Goal: Task Accomplishment & Management: Use online tool/utility

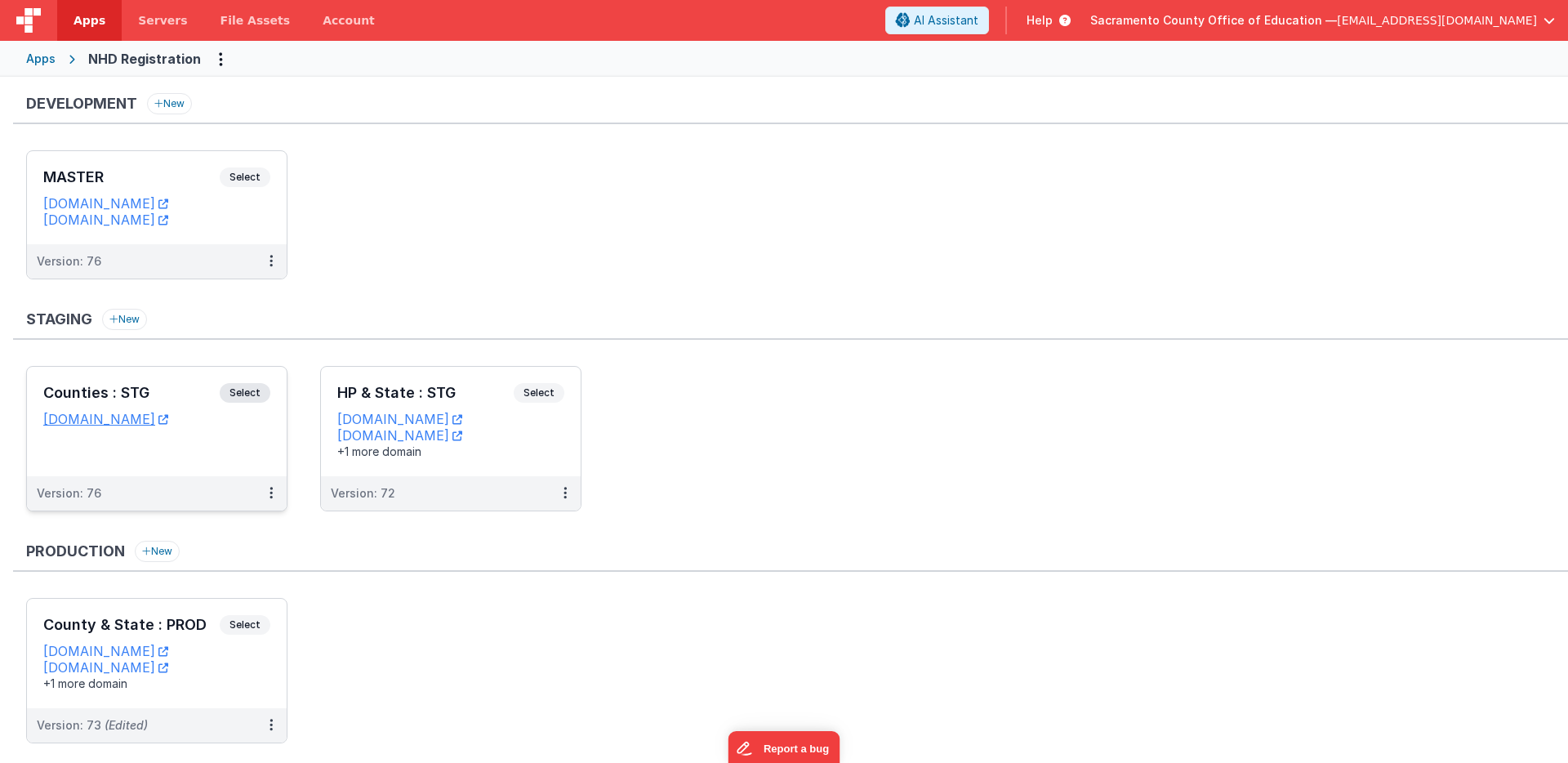
click at [250, 388] on span "Select" at bounding box center [245, 393] width 50 height 20
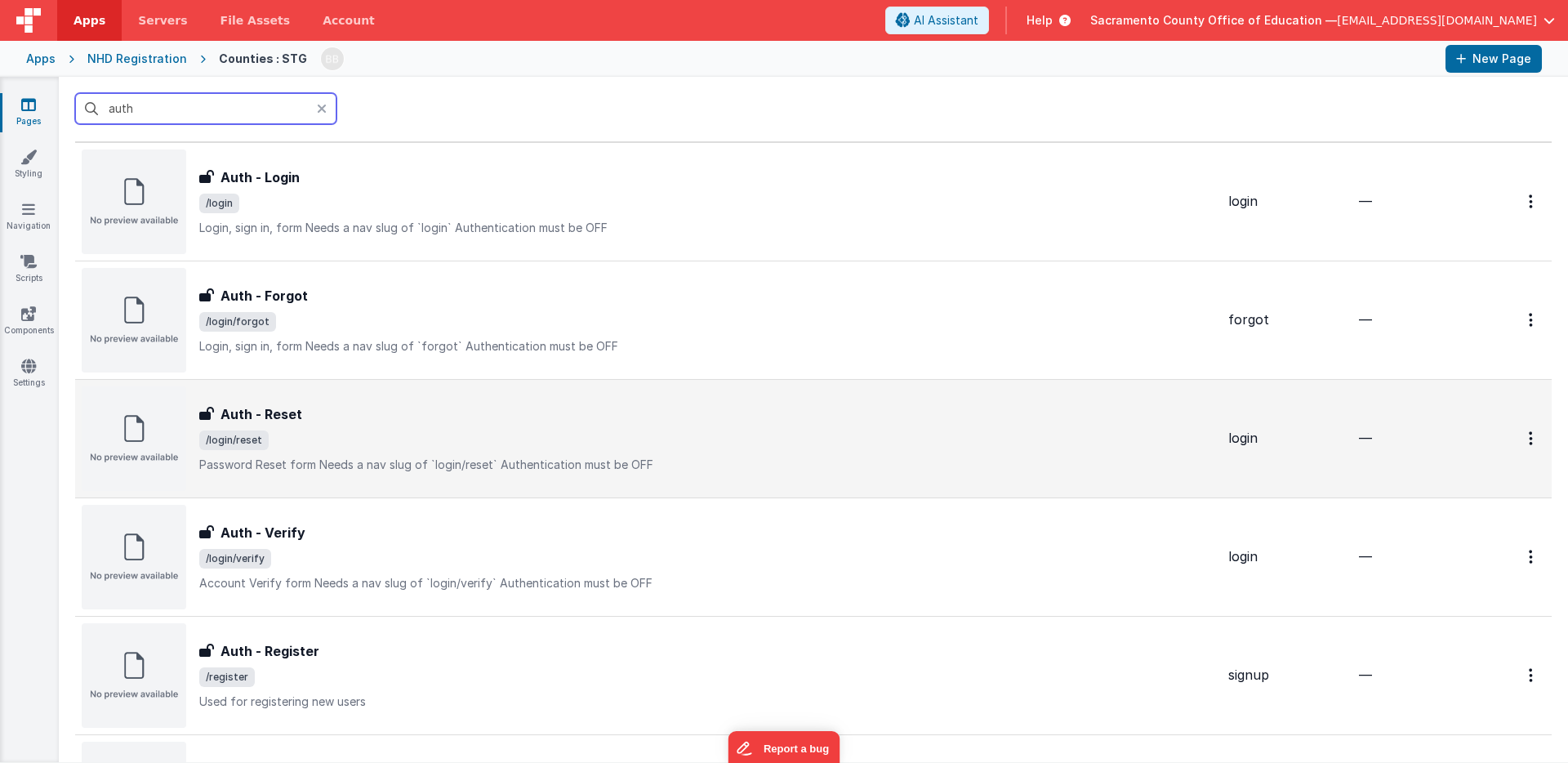
scroll to position [43, 0]
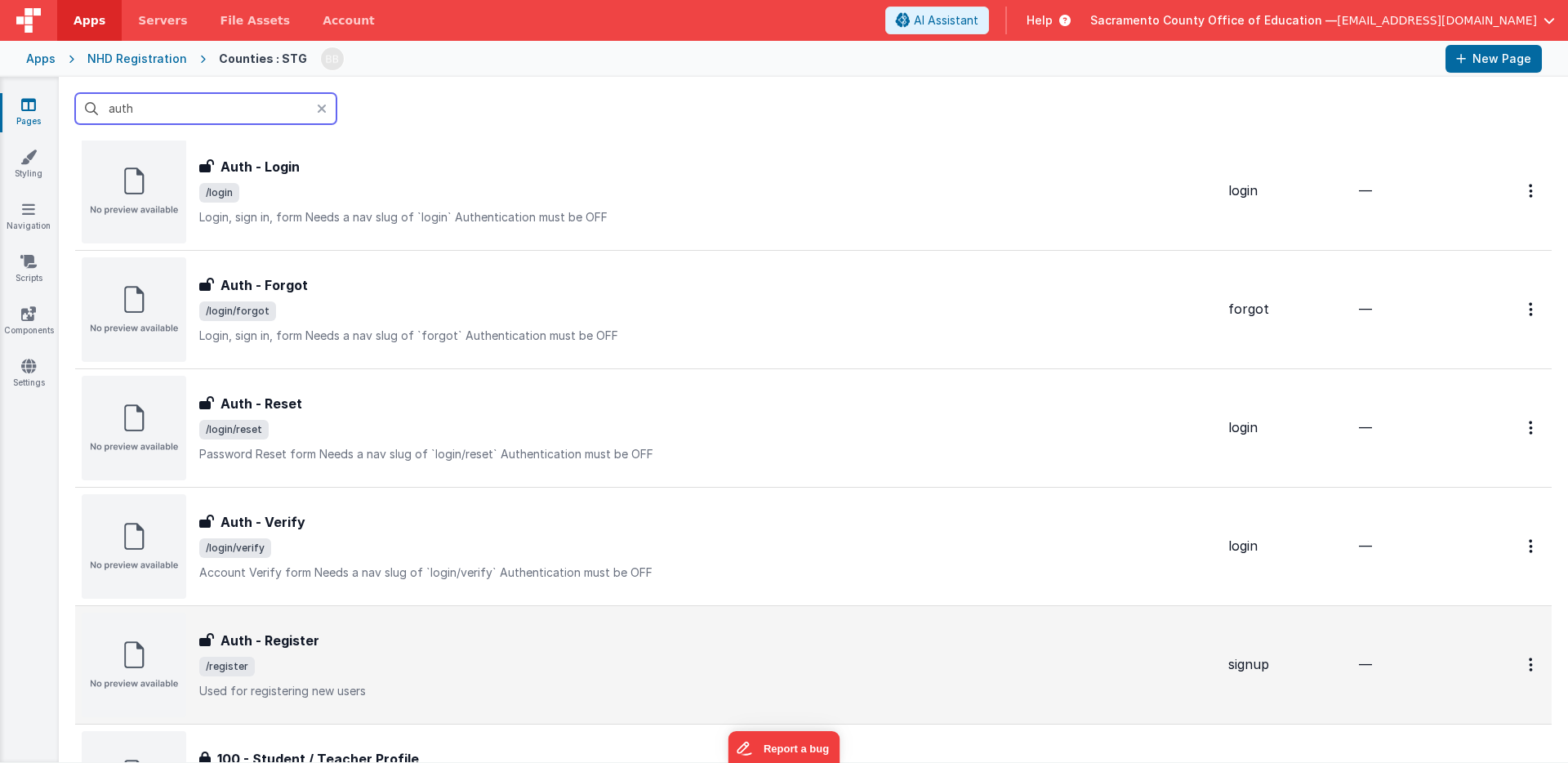
type input "auth"
click at [289, 636] on h3 "Auth - Register" at bounding box center [270, 640] width 99 height 20
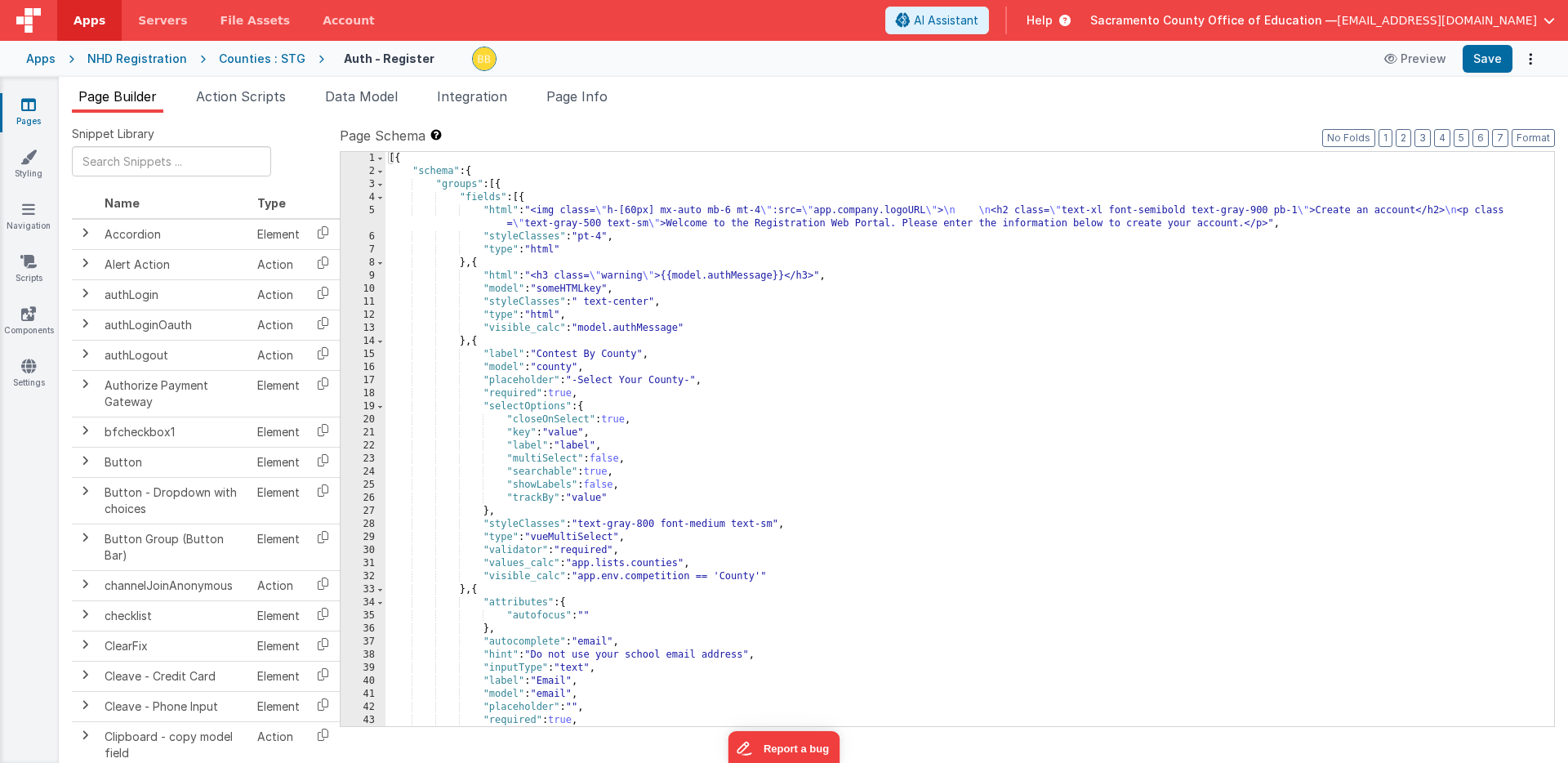
click at [34, 103] on icon at bounding box center [28, 104] width 15 height 17
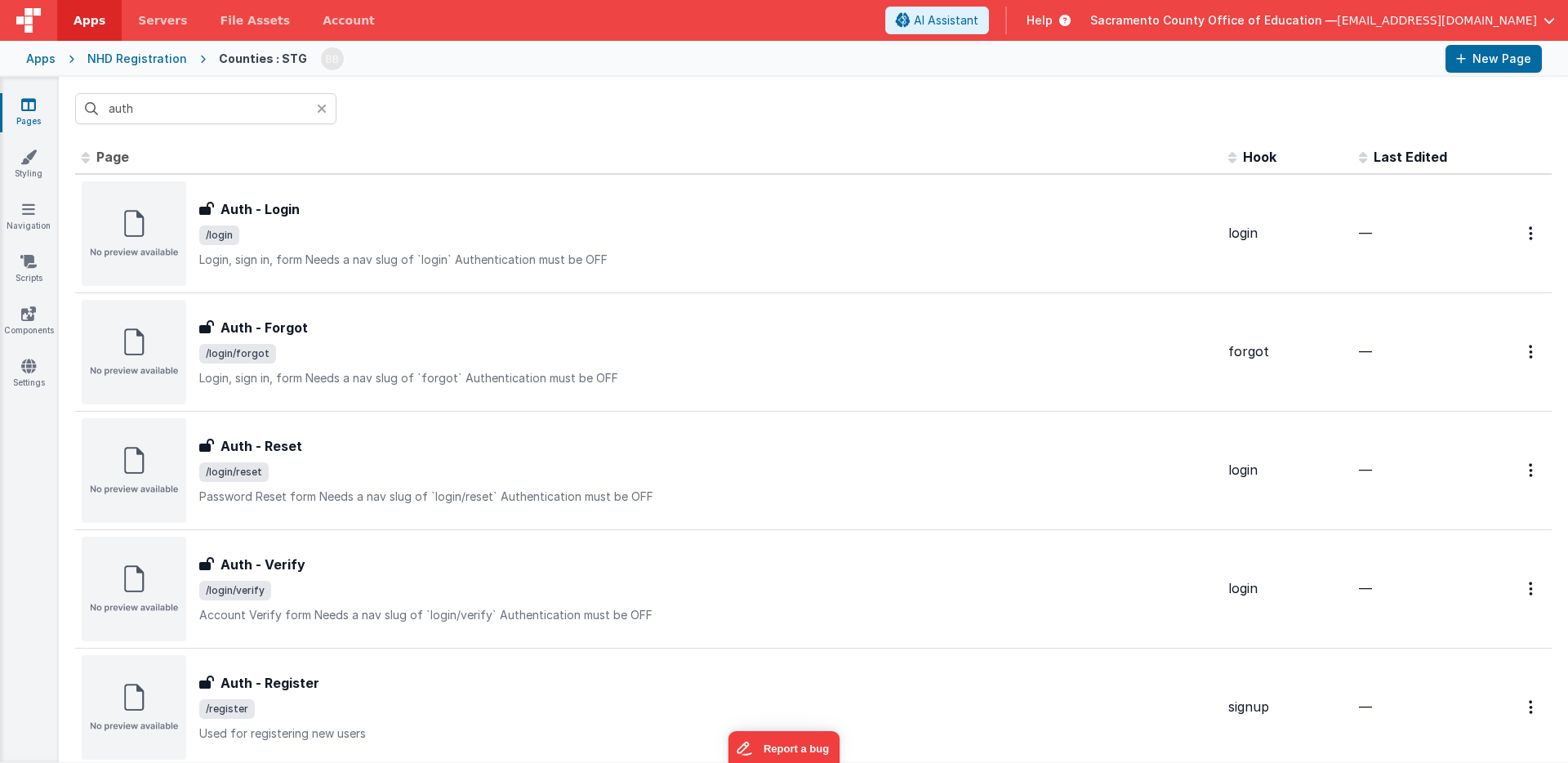
click at [164, 56] on div "NHD Registration" at bounding box center [137, 58] width 100 height 17
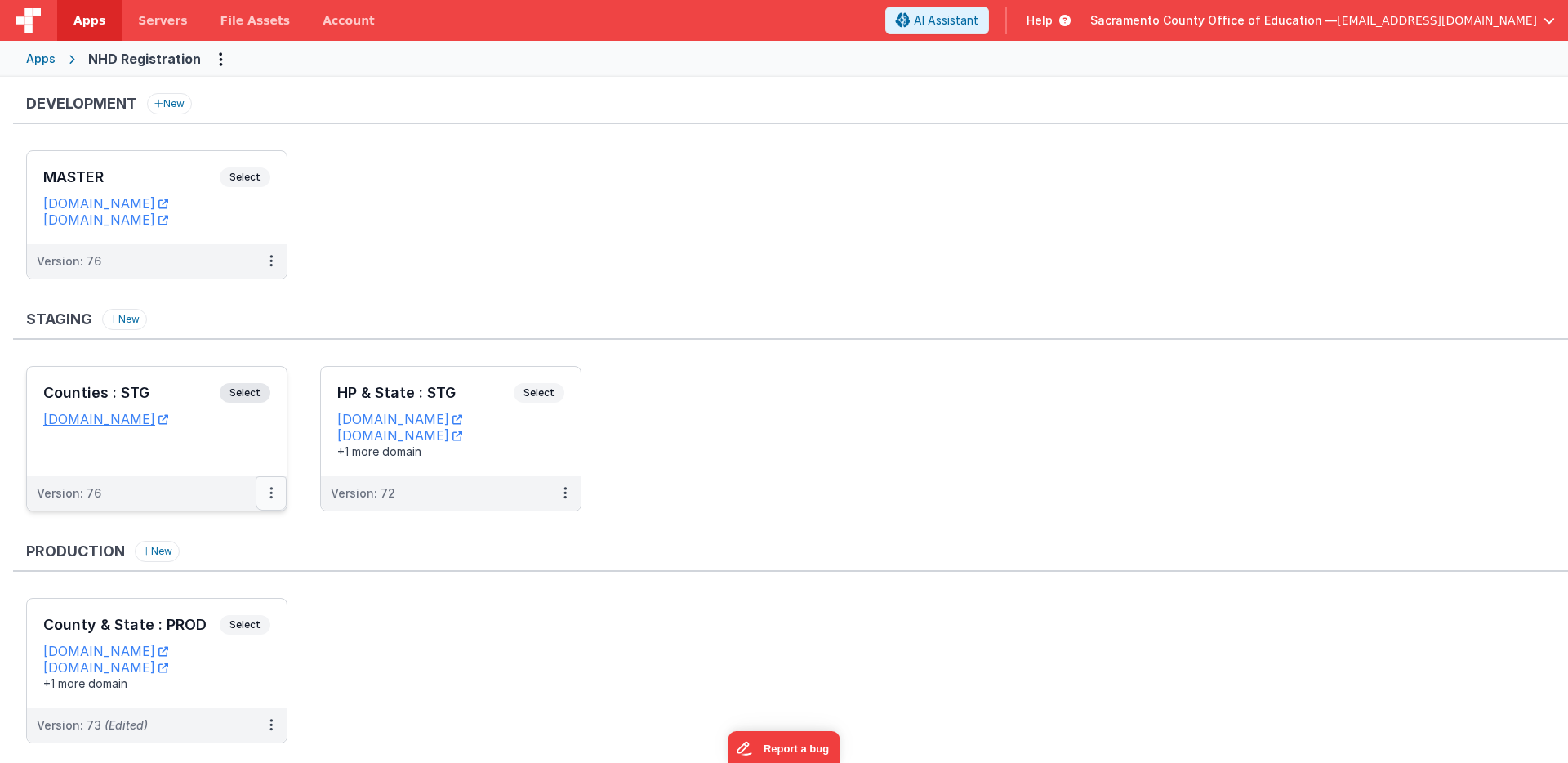
click at [269, 493] on icon at bounding box center [271, 493] width 3 height 1
click at [208, 529] on link "Edit" at bounding box center [214, 530] width 143 height 30
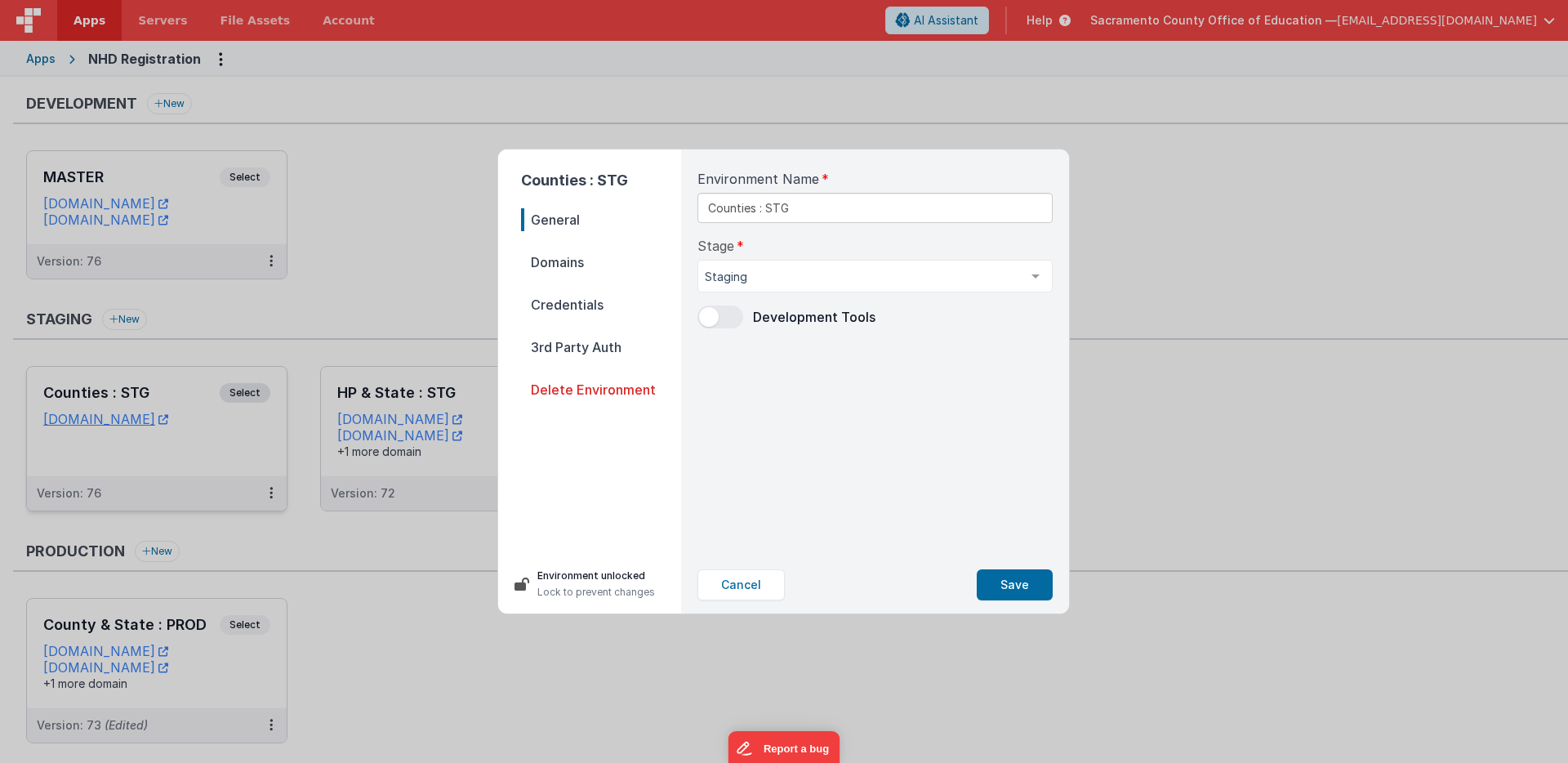
click at [728, 315] on span at bounding box center [720, 316] width 46 height 23
click at [1032, 580] on button "Save" at bounding box center [1014, 585] width 76 height 31
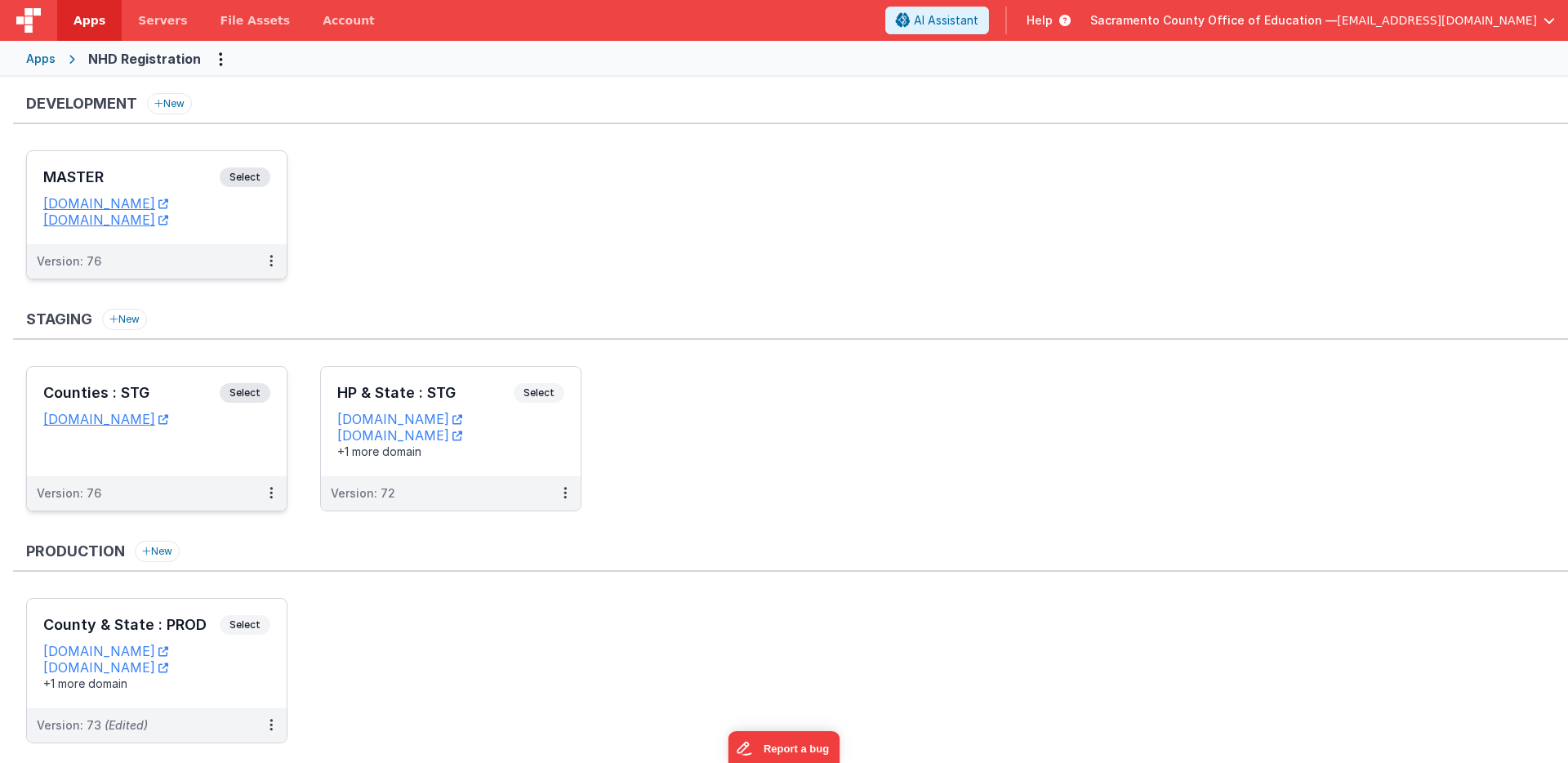
click at [247, 175] on span "Select" at bounding box center [245, 177] width 50 height 20
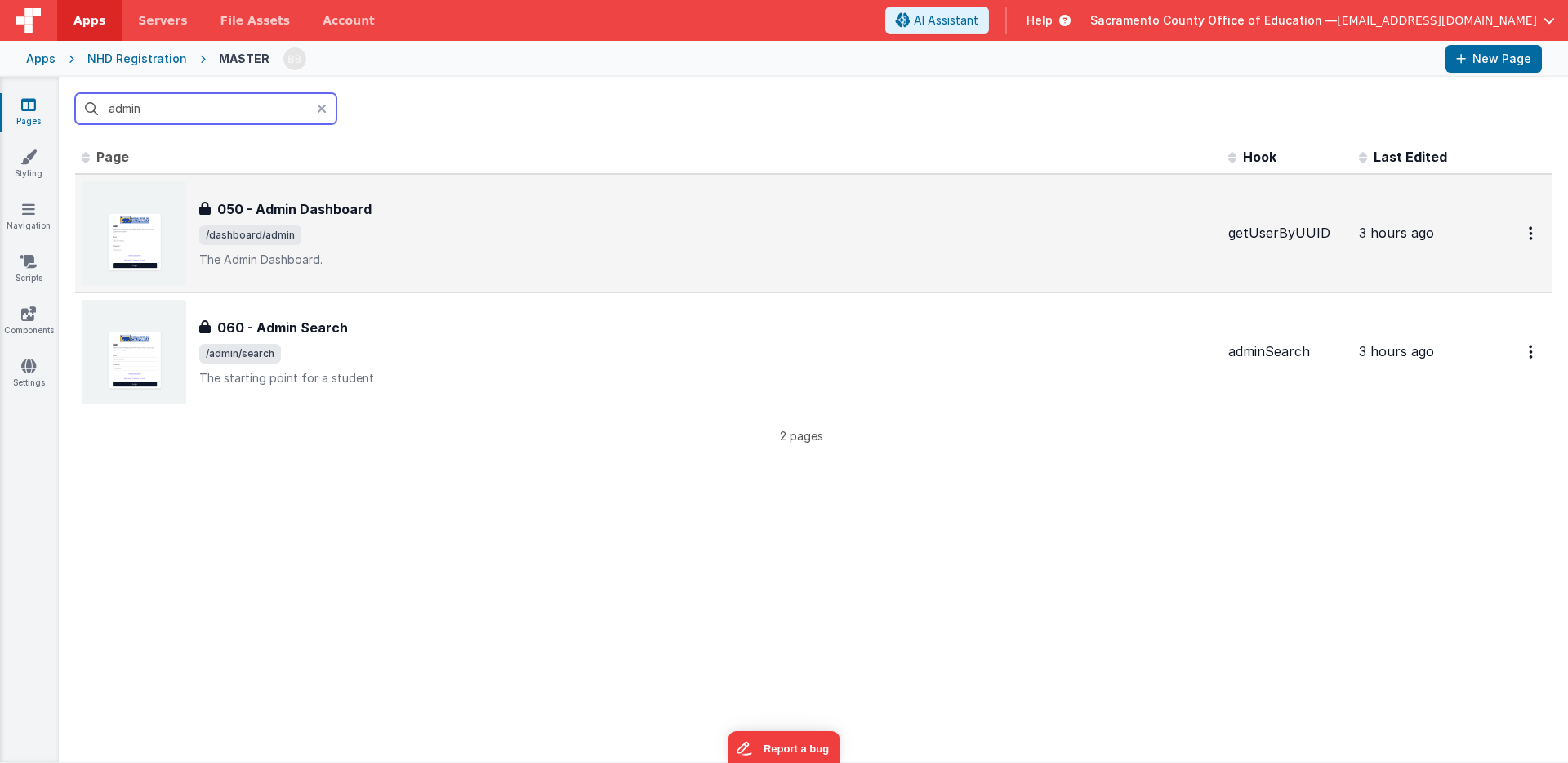
type input "admin"
click at [322, 205] on h3 "050 - Admin Dashboard" at bounding box center [295, 209] width 155 height 20
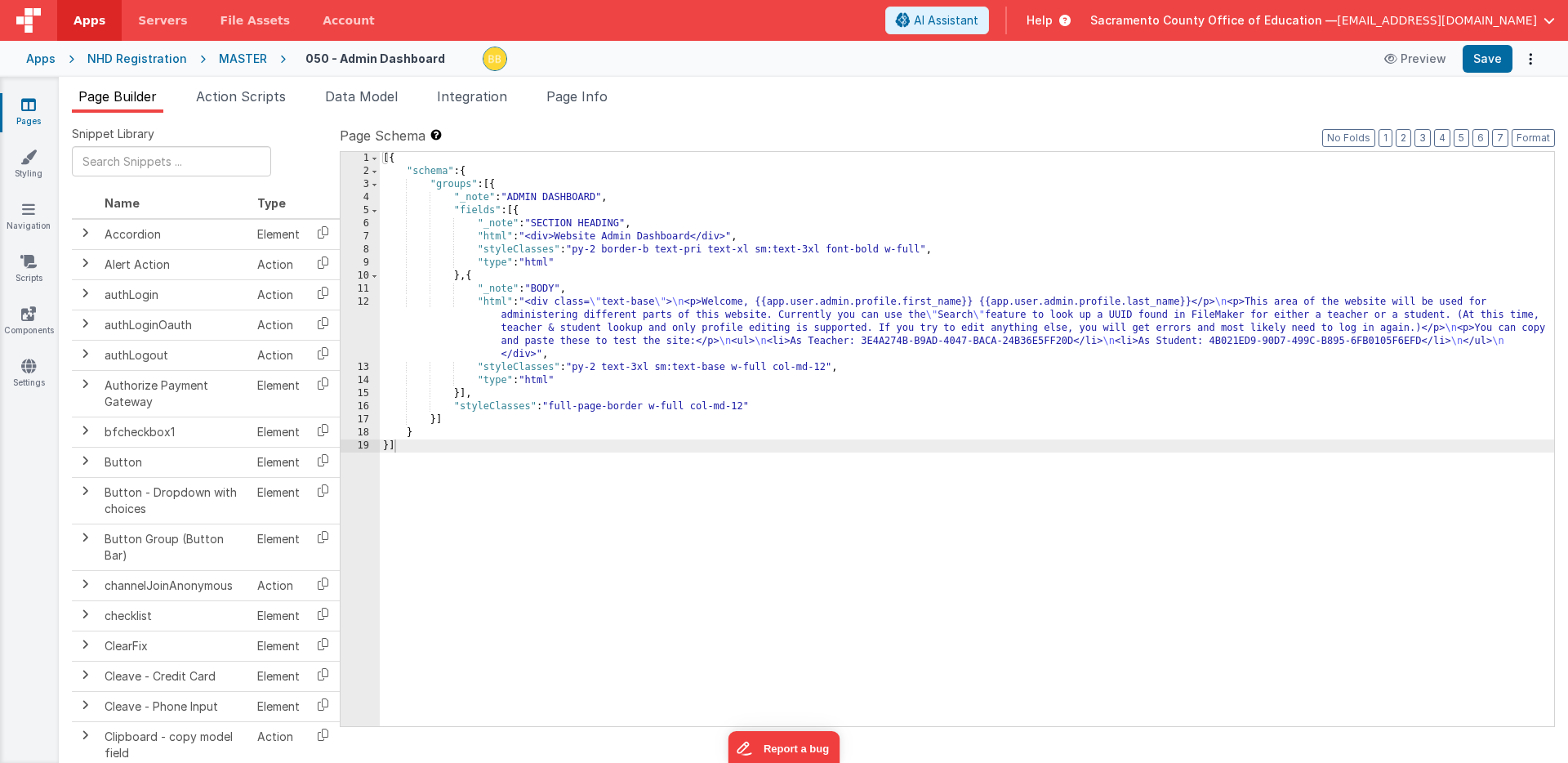
click at [494, 302] on div "[{ "schema" : { "groups" : [{ "_note" : "ADMIN DASHBOARD" , "fields" : [{ "_not…" at bounding box center [967, 452] width 1174 height 600
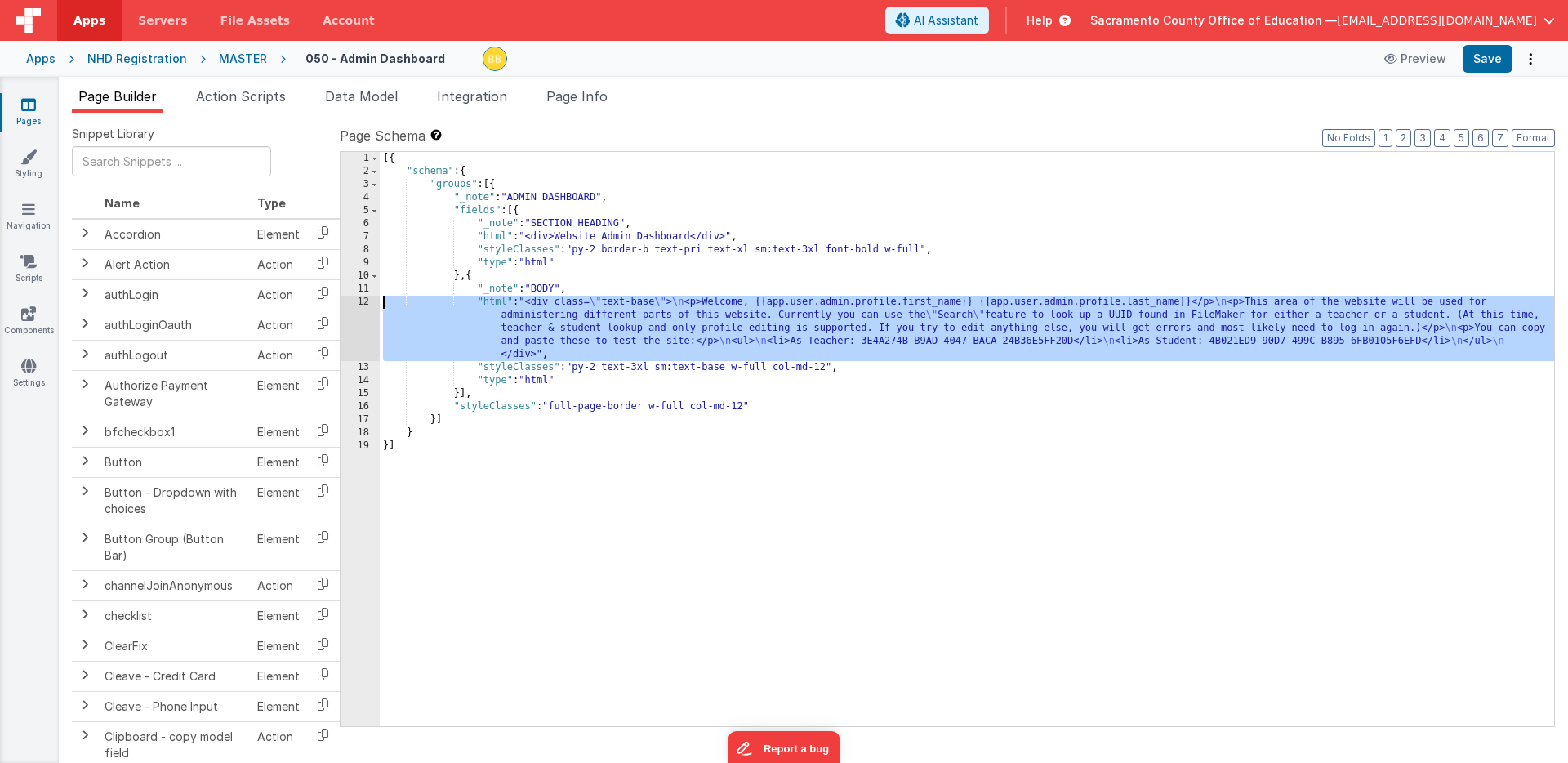
click at [361, 301] on div "12" at bounding box center [360, 328] width 39 height 65
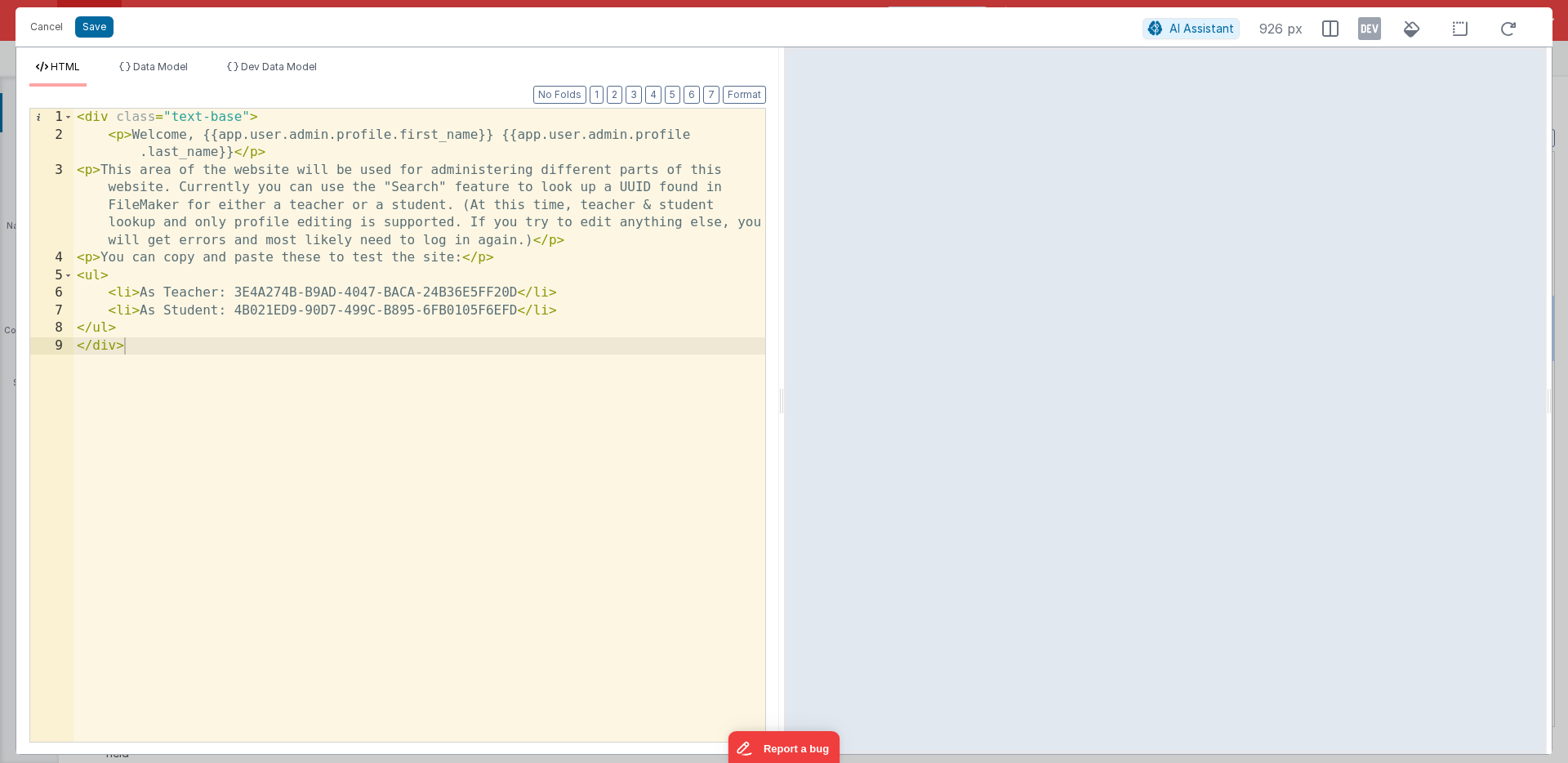
click at [114, 260] on div "< div class = "text-base" > < p > Welcome, {{app.user.admin.profile.first_name}…" at bounding box center [420, 442] width 692 height 668
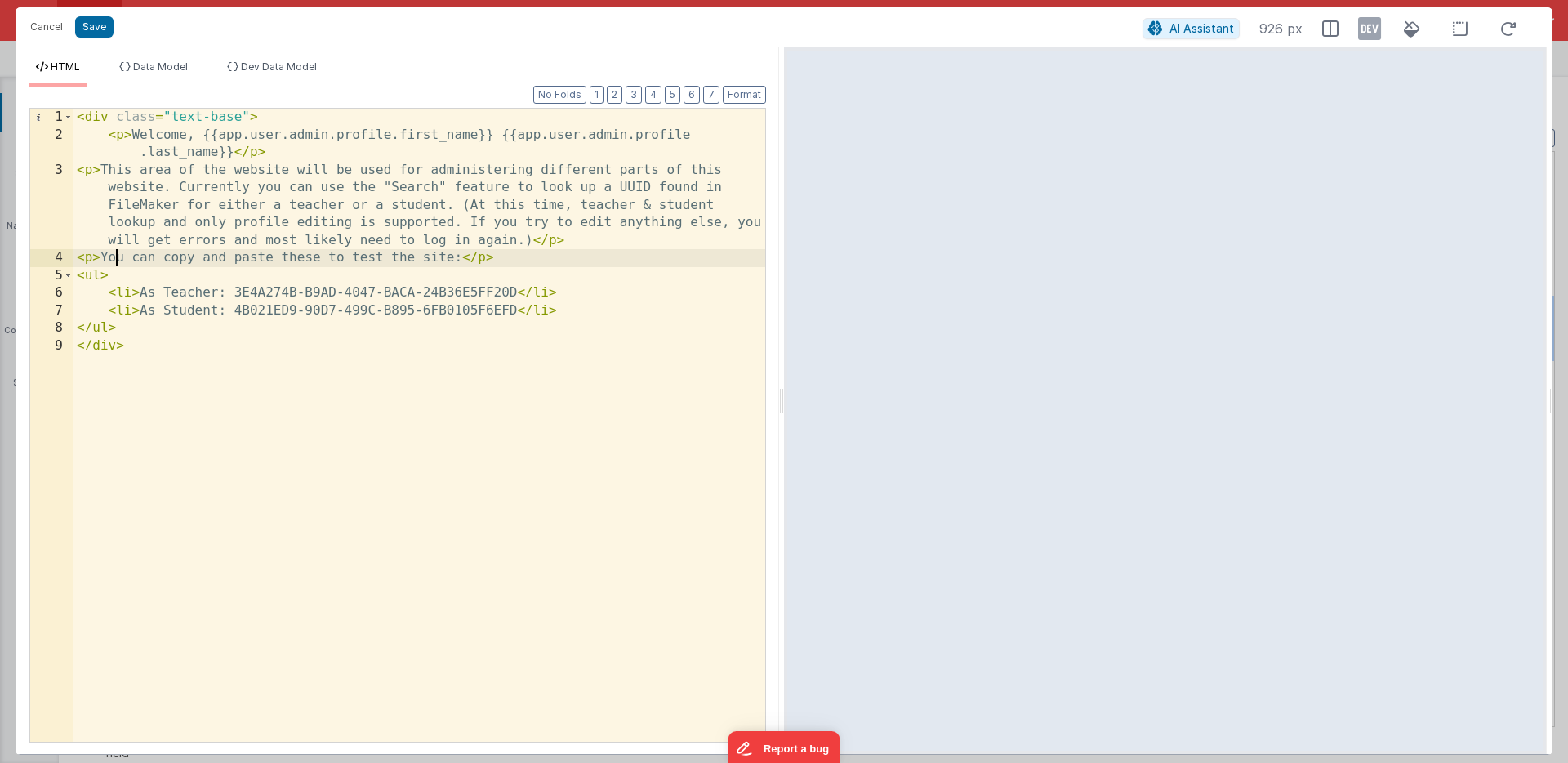
click at [114, 260] on div "< div class = "text-base" > < p > Welcome, {{app.user.admin.profile.first_name}…" at bounding box center [420, 442] width 692 height 668
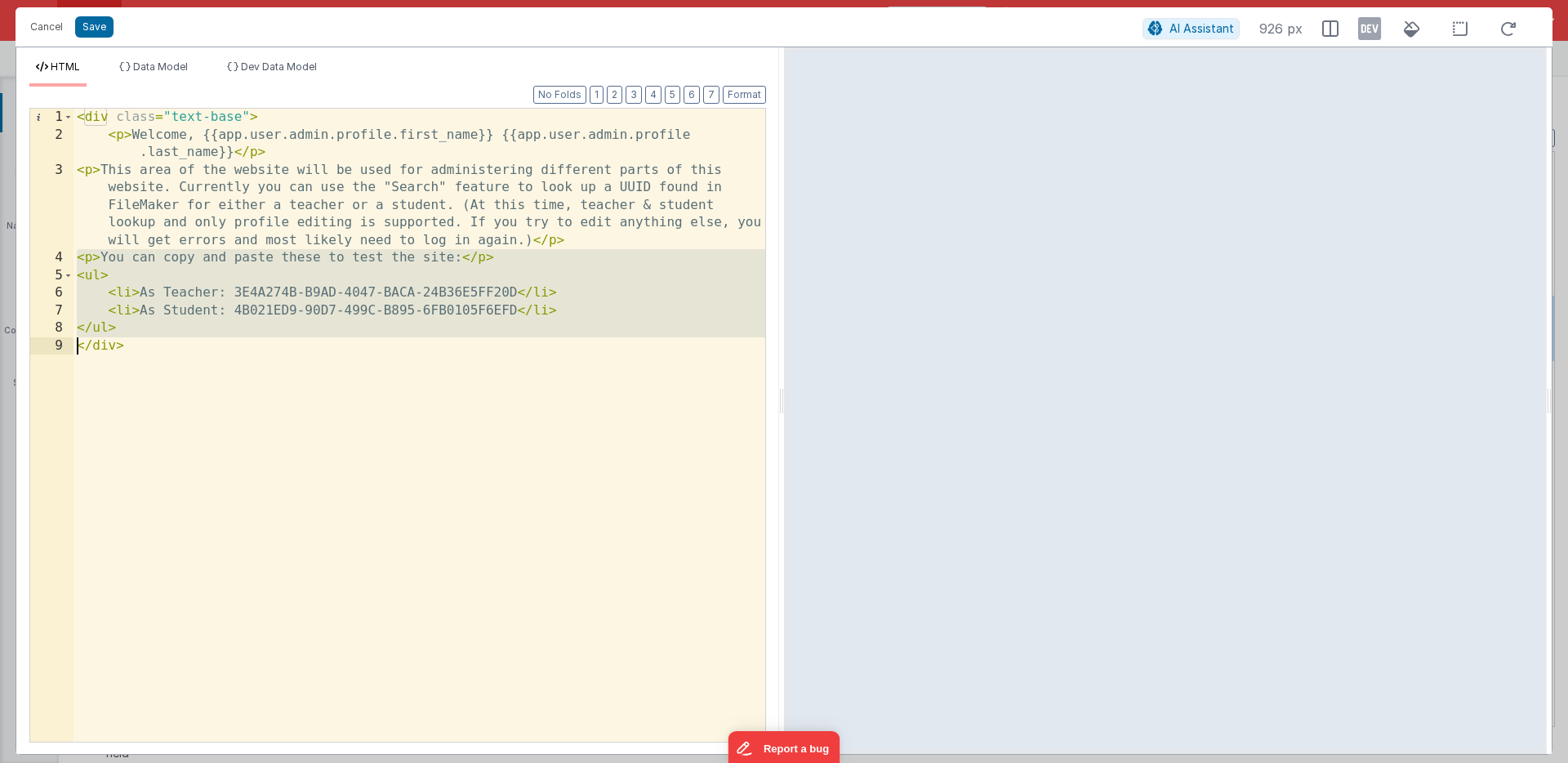
drag, startPoint x: 114, startPoint y: 260, endPoint x: 106, endPoint y: 329, distance: 69.5
click at [107, 329] on div "< div class = "text-base" > < p > Welcome, {{app.user.admin.profile.first_name}…" at bounding box center [420, 442] width 692 height 668
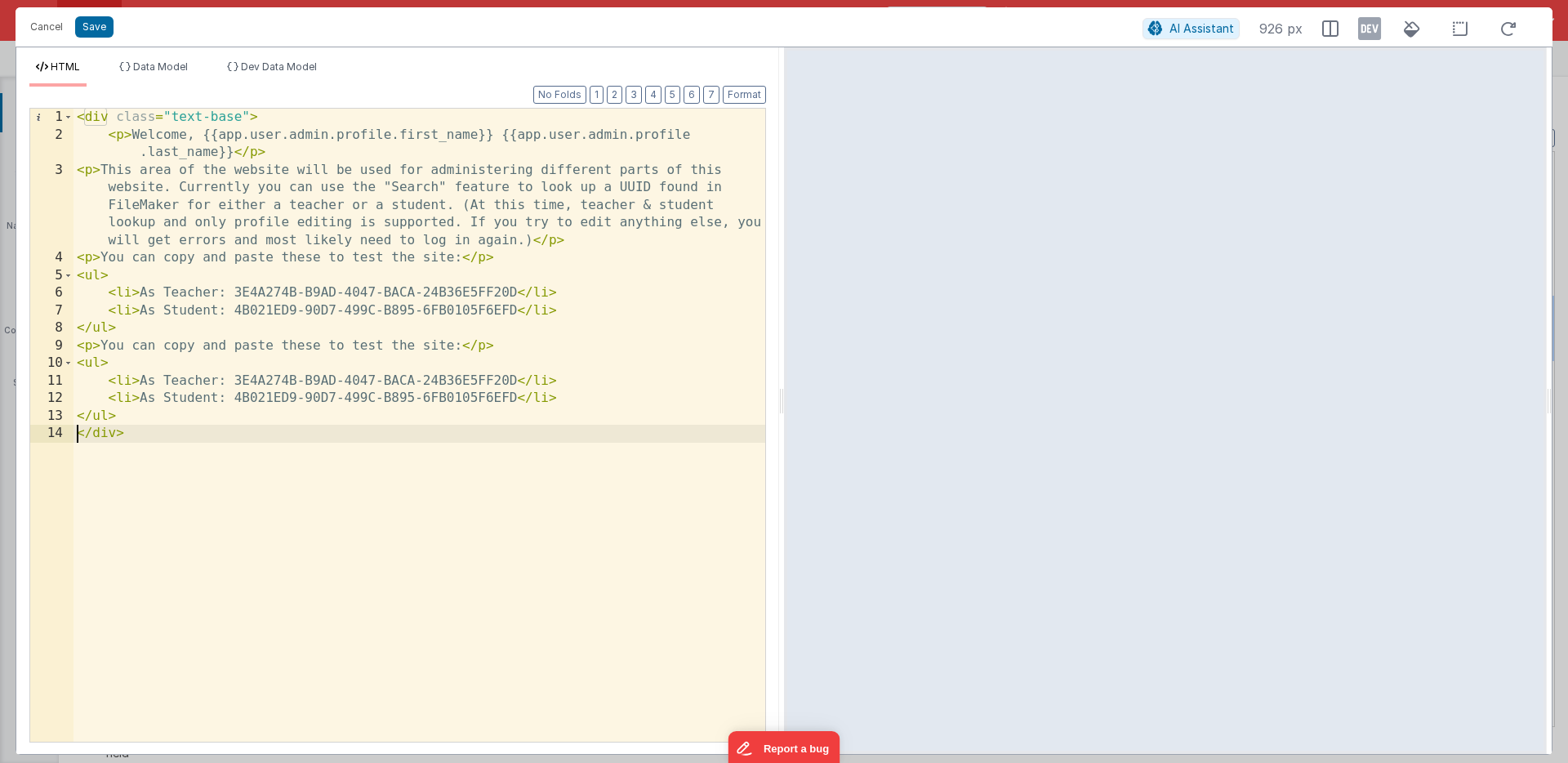
click at [113, 344] on div "< div class = "text-base" > < p > Welcome, {{app.user.admin.profile.first_name}…" at bounding box center [420, 442] width 692 height 668
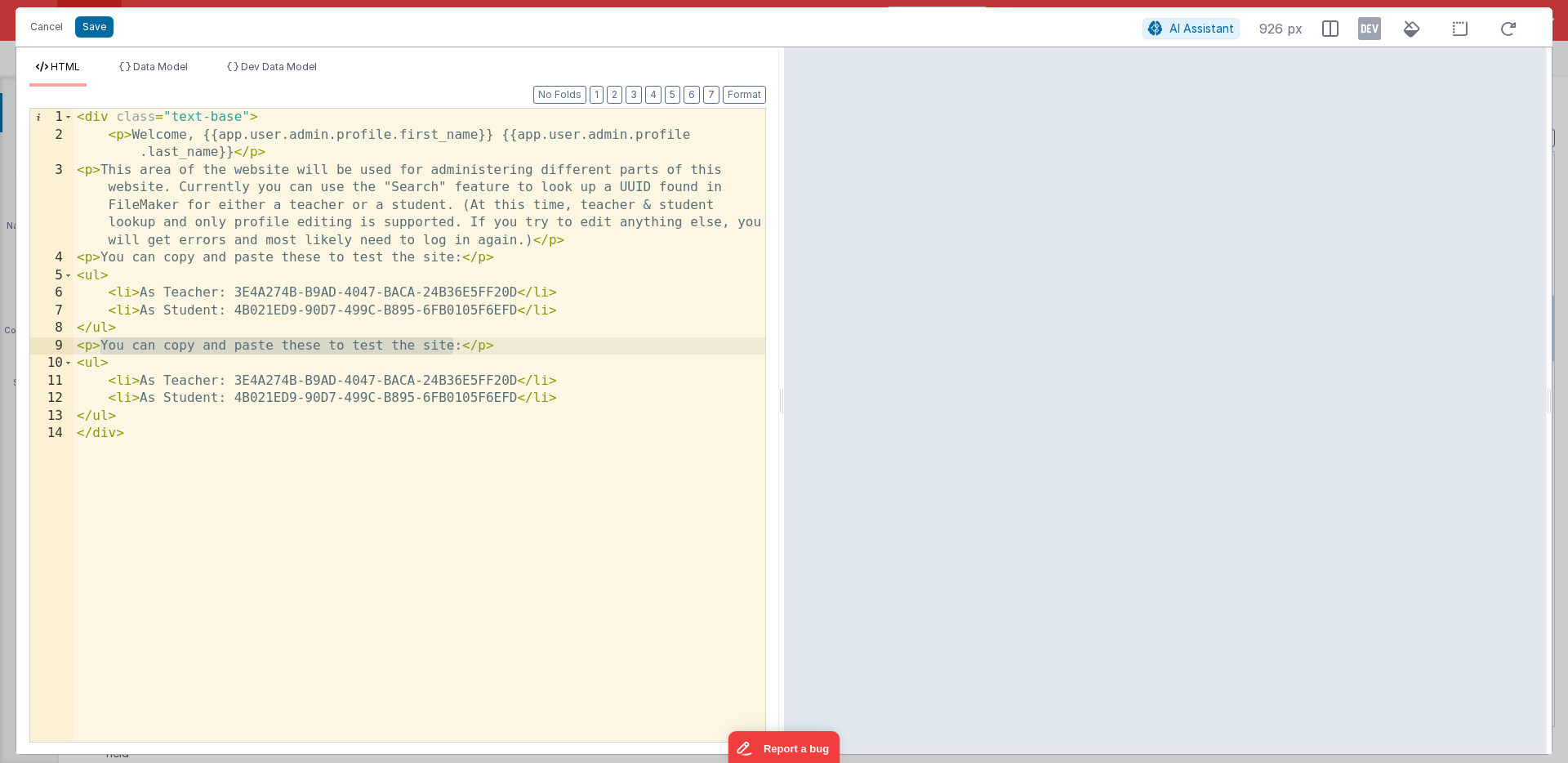
drag, startPoint x: 113, startPoint y: 344, endPoint x: 441, endPoint y: 348, distance: 328.0
click at [441, 348] on div "< div class = "text-base" > < p > Welcome, {{app.user.admin.profile.first_name}…" at bounding box center [420, 442] width 692 height 668
click at [92, 347] on div "< div class = "text-base" > < p > Welcome, {{app.user.admin.profile.first_name}…" at bounding box center [420, 442] width 692 height 668
click at [100, 347] on div "< div class = "text-base" > < p > Welcome, {{app.user.admin.profile.first_name}…" at bounding box center [420, 442] width 692 height 668
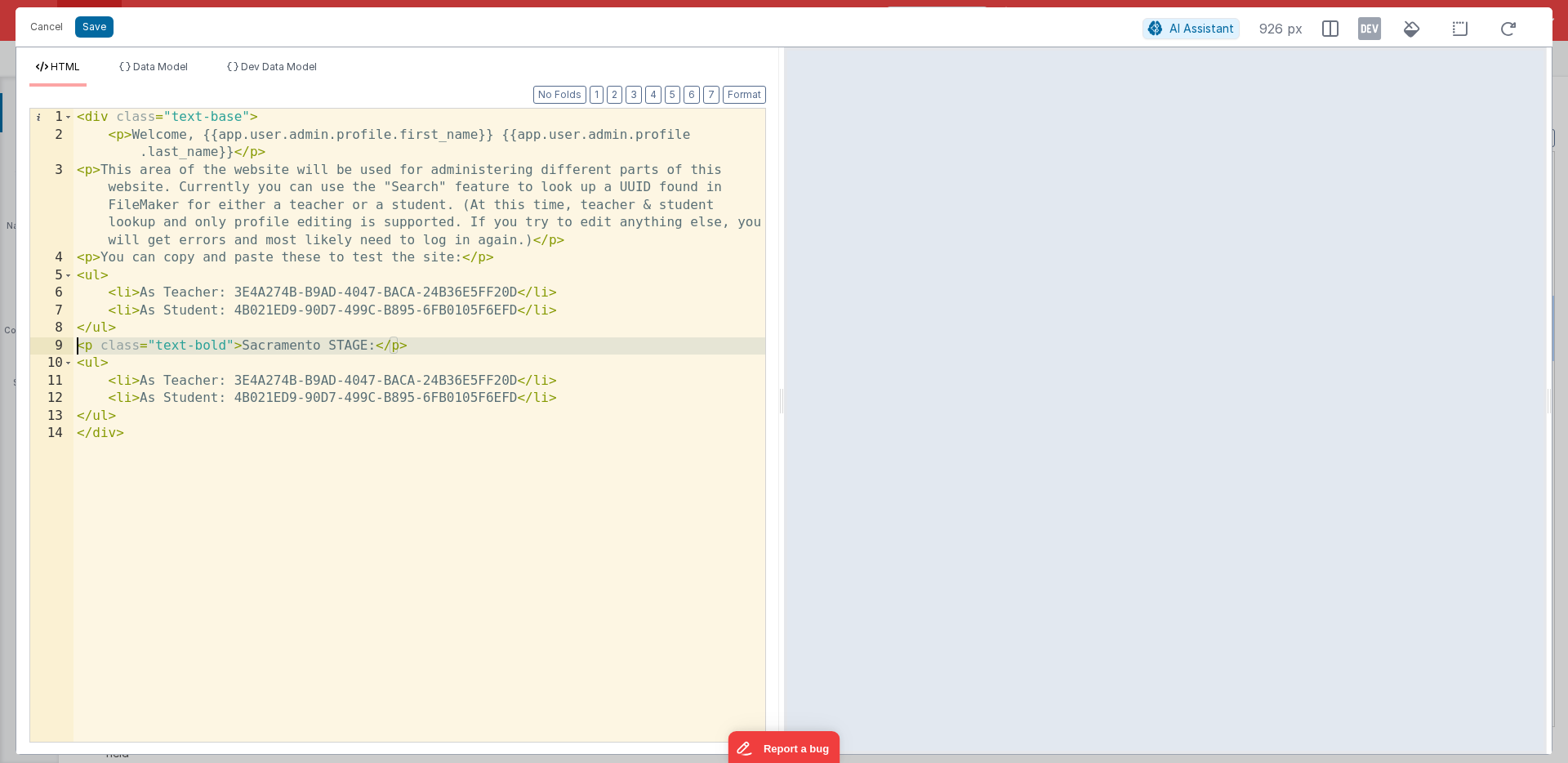
click at [100, 347] on div "< div class = "text-base" > < p > Welcome, {{app.user.admin.profile.first_name}…" at bounding box center [420, 442] width 692 height 668
click at [78, 276] on div "< div class = "text-base" > < p > Welcome, {{app.user.admin.profile.first_name}…" at bounding box center [420, 442] width 692 height 668
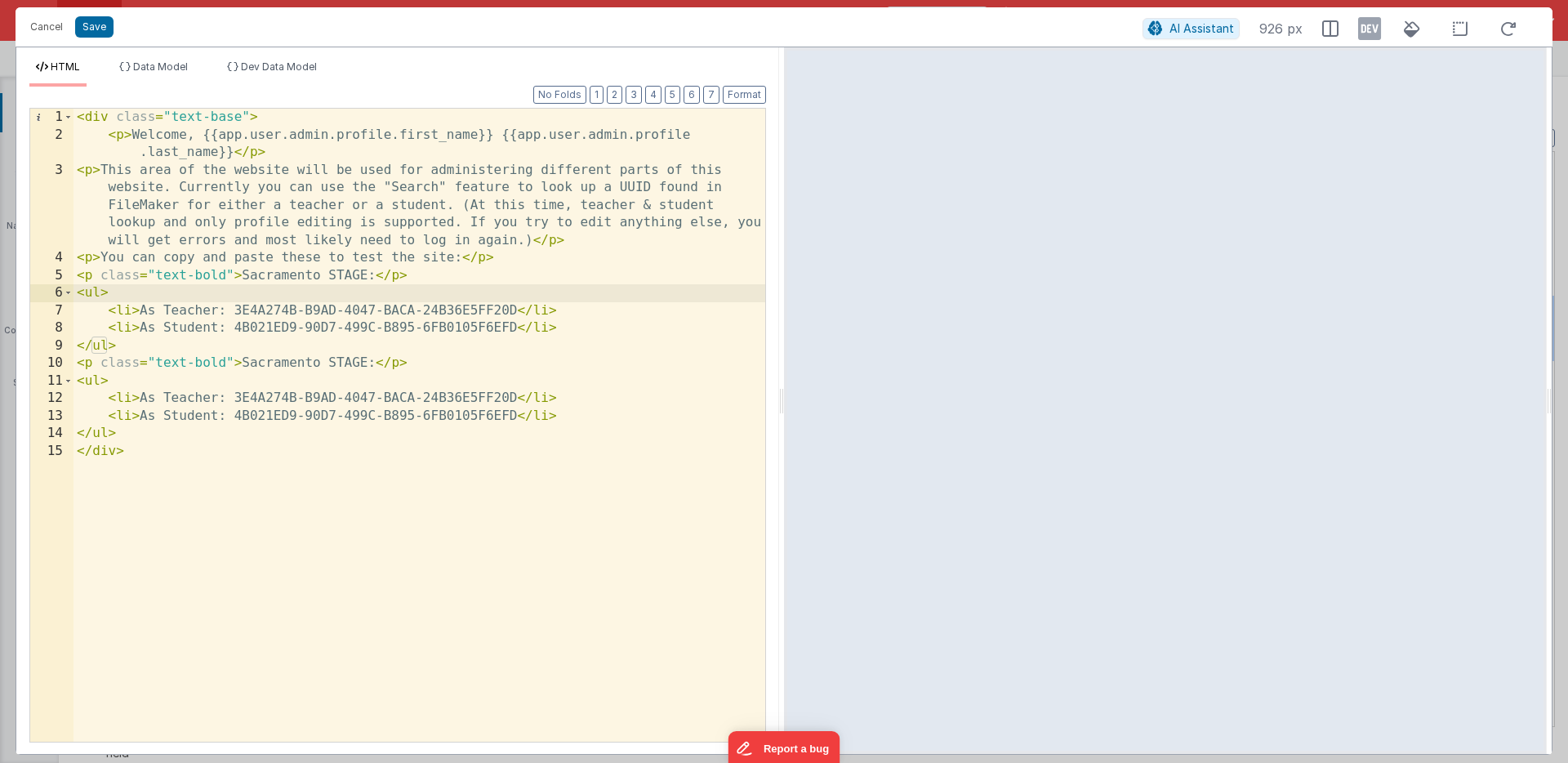
click at [281, 276] on div "< div class = "text-base" > < p > Welcome, {{app.user.admin.profile.first_name}…" at bounding box center [420, 442] width 692 height 668
drag, startPoint x: 281, startPoint y: 276, endPoint x: 340, endPoint y: 277, distance: 59.0
click at [340, 277] on div "< div class = "text-base" > < p > Welcome, {{app.user.admin.profile.first_name}…" at bounding box center [420, 442] width 692 height 668
click at [276, 398] on div "< div class = "text-base" > < p > Welcome, {{app.user.admin.profile.first_name}…" at bounding box center [420, 442] width 692 height 668
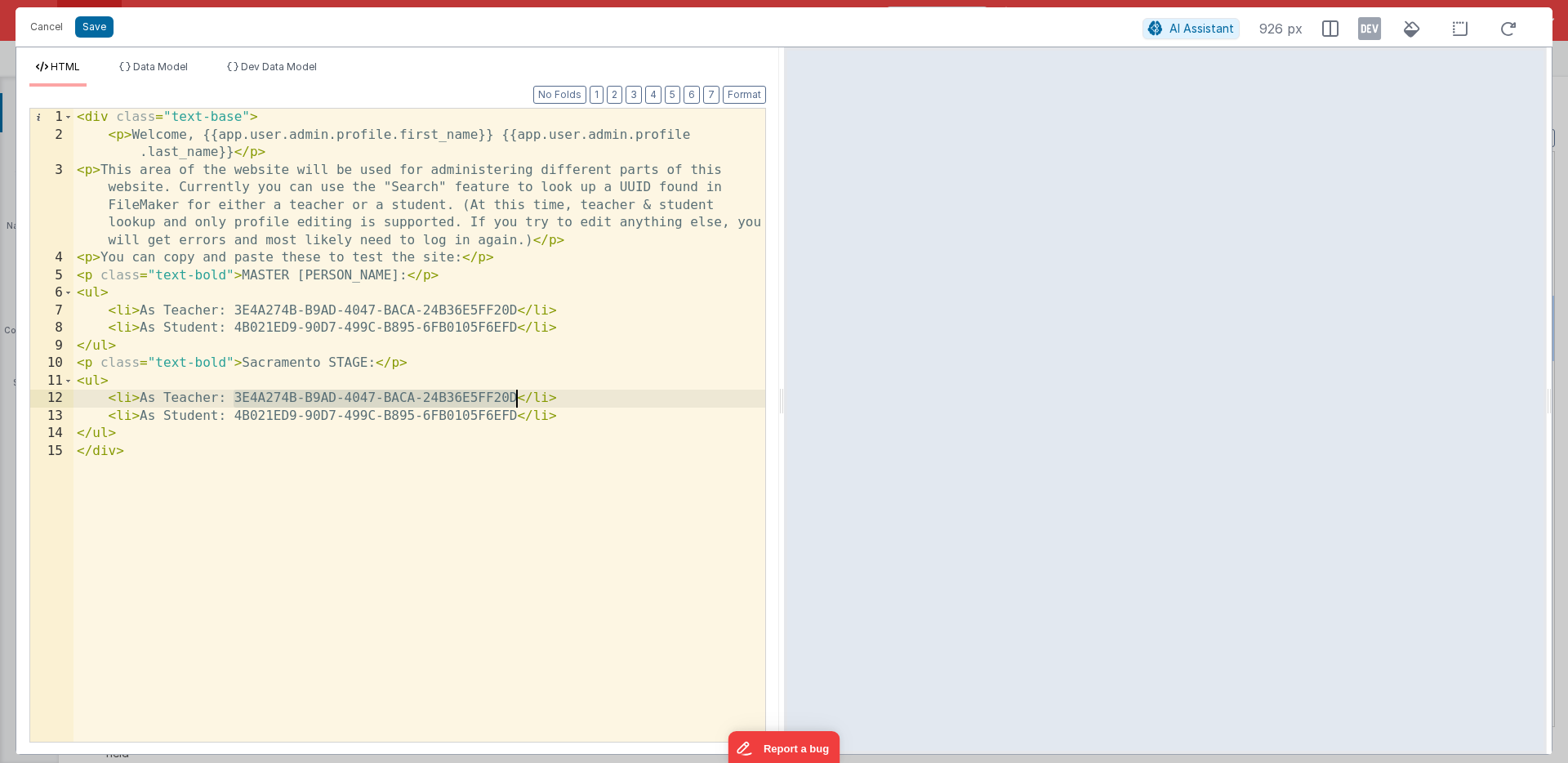
drag, startPoint x: 276, startPoint y: 398, endPoint x: 451, endPoint y: 404, distance: 175.1
click at [451, 404] on div "< div class = "text-base" > < p > Welcome, {{app.user.admin.profile.first_name}…" at bounding box center [420, 442] width 692 height 668
click at [265, 415] on div "< div class = "text-base" > < p > Welcome, {{app.user.admin.profile.first_name}…" at bounding box center [420, 442] width 692 height 668
drag, startPoint x: 265, startPoint y: 415, endPoint x: 436, endPoint y: 418, distance: 171.0
click at [436, 418] on div "< div class = "text-base" > < p > Welcome, {{app.user.admin.profile.first_name}…" at bounding box center [420, 442] width 692 height 668
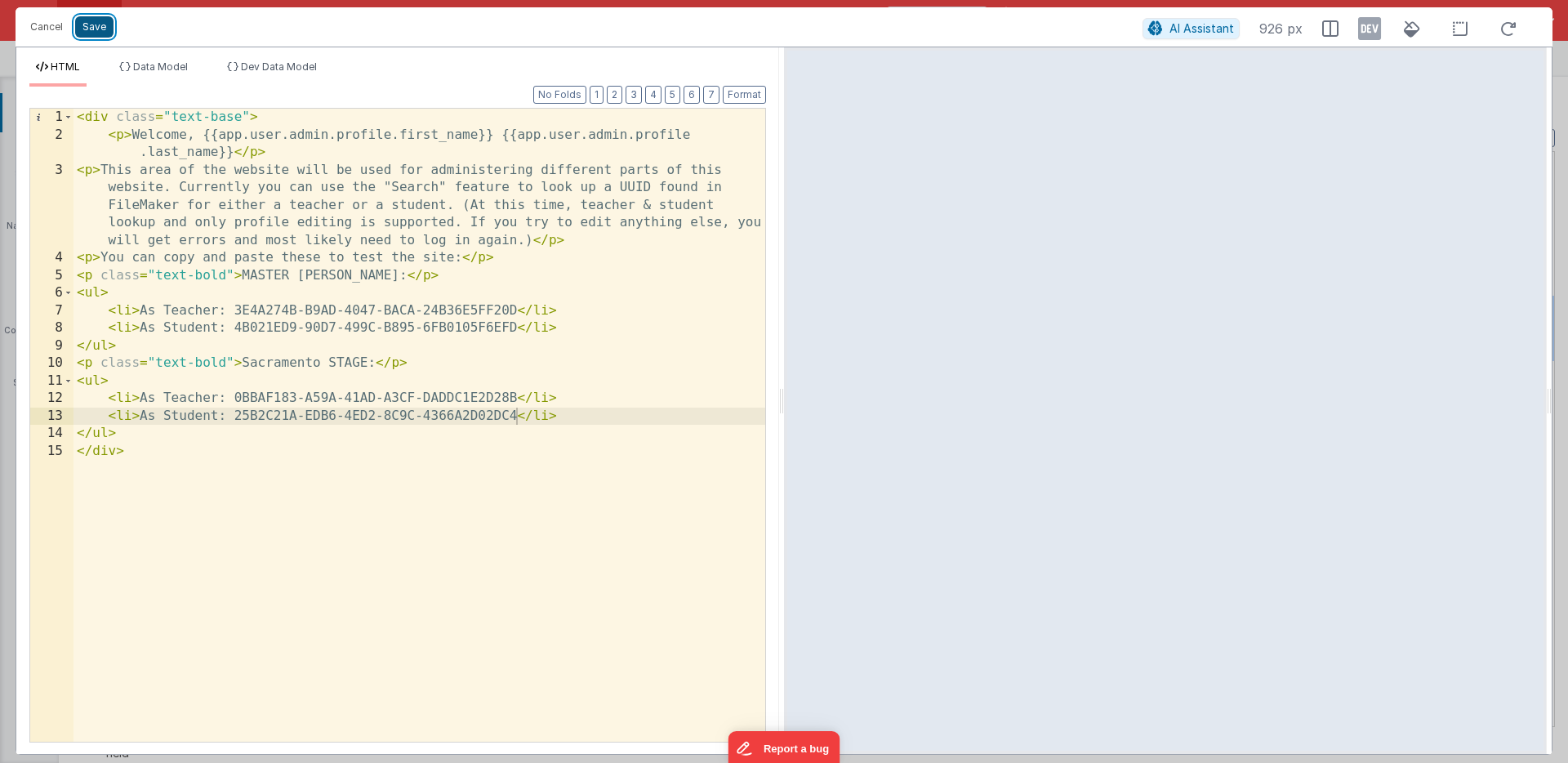
click at [101, 23] on button "Save" at bounding box center [94, 27] width 38 height 21
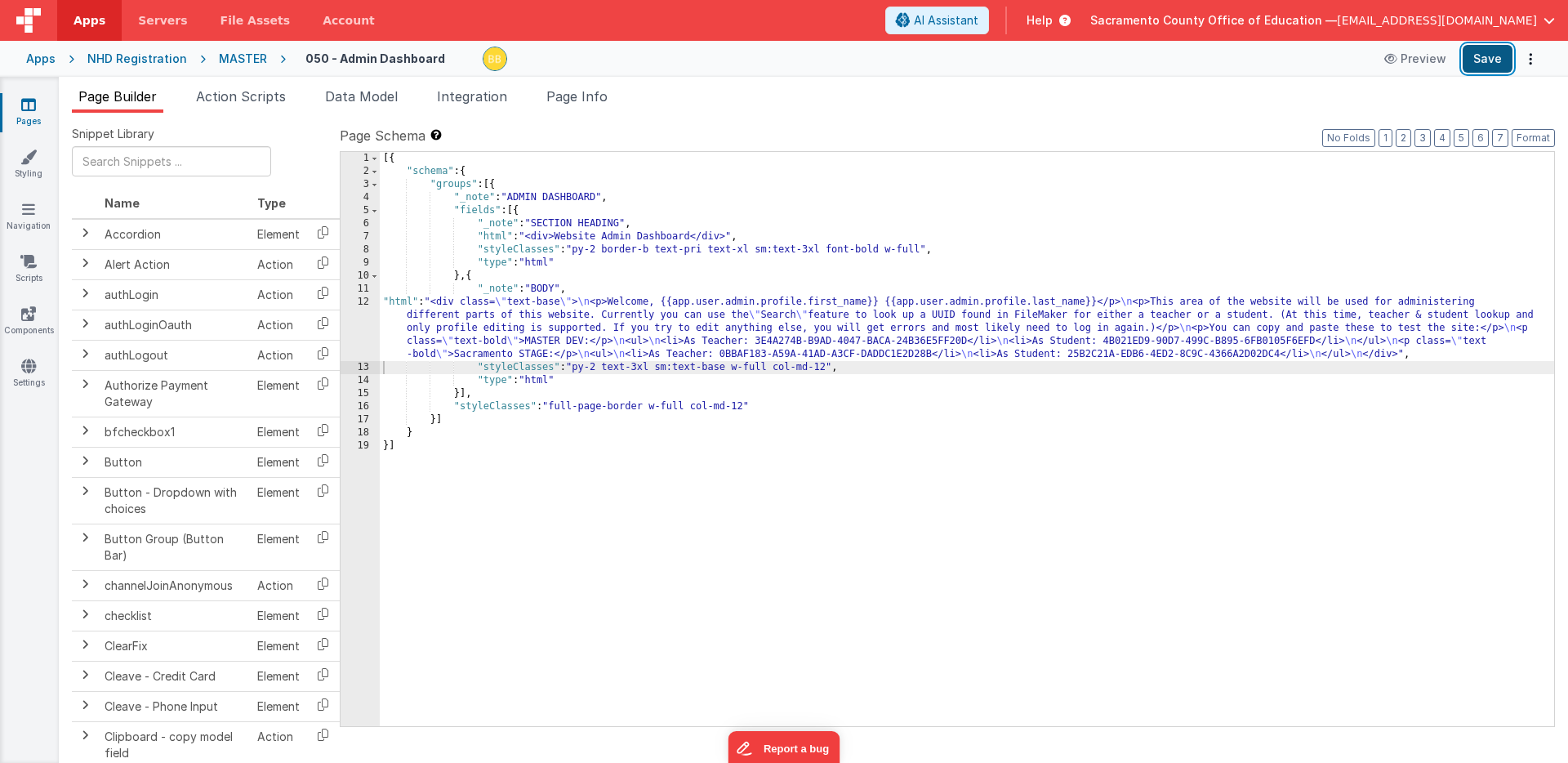
click at [1493, 57] on button "Save" at bounding box center [1487, 59] width 50 height 28
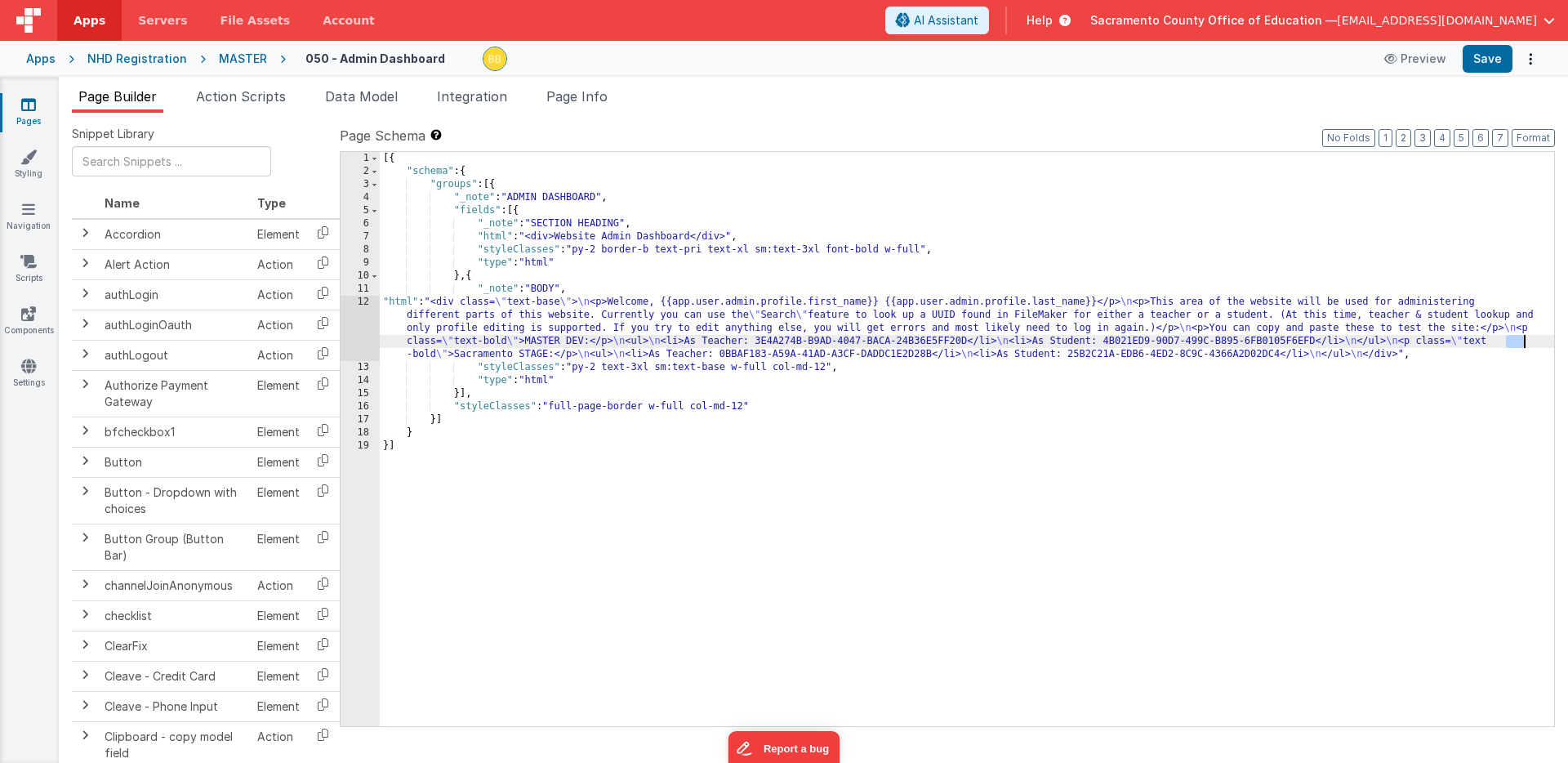
drag, startPoint x: 1505, startPoint y: 343, endPoint x: 1528, endPoint y: 343, distance: 23.0
click at [1528, 343] on div "[{ "schema" : { "groups" : [{ "_note" : "ADMIN DASHBOARD" , "fields" : [{ "_not…" at bounding box center [967, 452] width 1174 height 600
drag, startPoint x: 453, startPoint y: 343, endPoint x: 476, endPoint y: 342, distance: 23.0
click at [476, 342] on div "[{ "schema" : { "groups" : [{ "_note" : "ADMIN DASHBOARD" , "fields" : [{ "_not…" at bounding box center [967, 452] width 1174 height 600
click at [1485, 47] on button "Save" at bounding box center [1487, 59] width 50 height 28
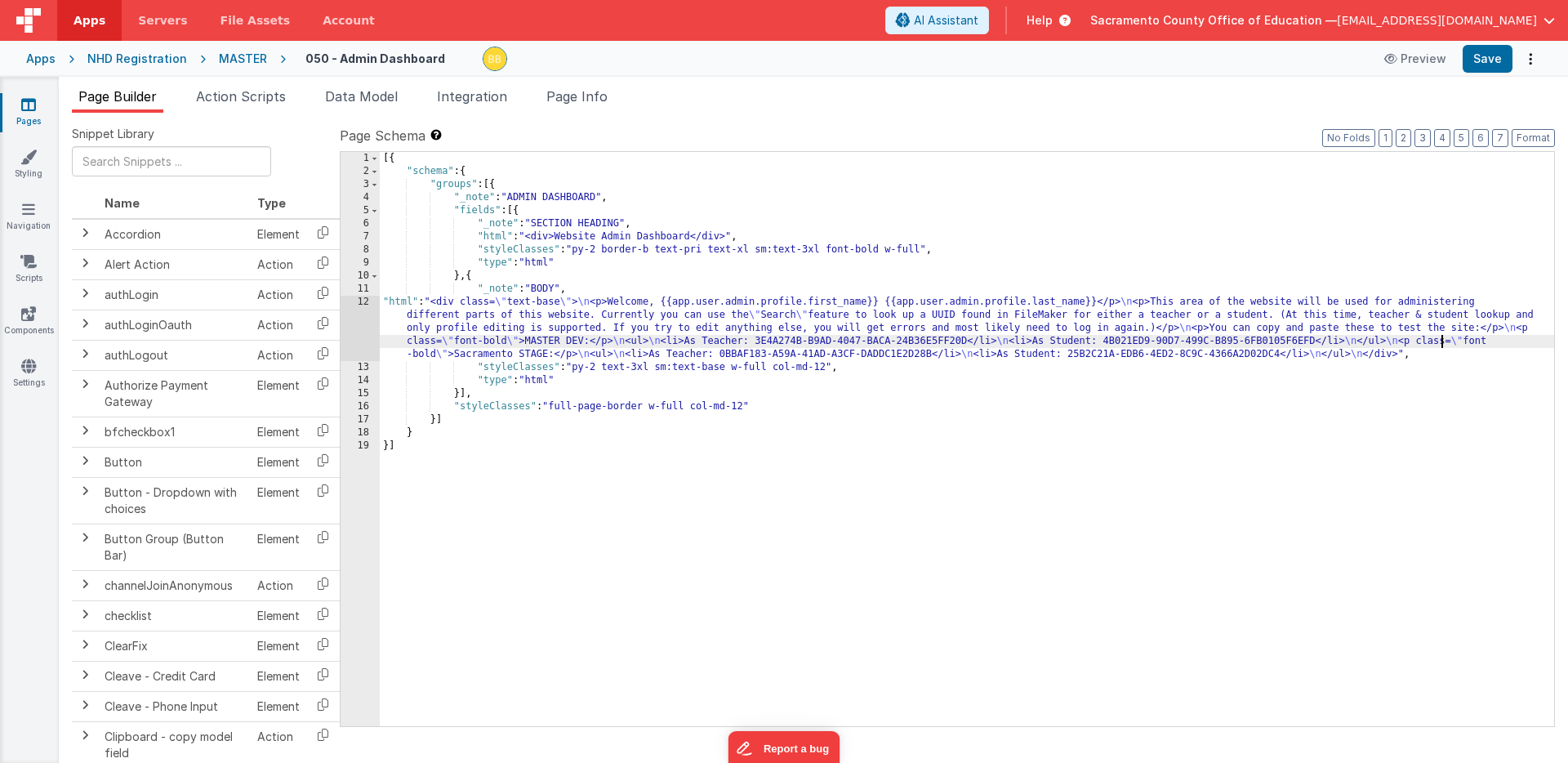
click at [1441, 344] on div "[{ "schema" : { "groups" : [{ "_note" : "ADMIN DASHBOARD" , "fields" : [{ "_not…" at bounding box center [967, 452] width 1174 height 600
click at [1481, 52] on button "Save" at bounding box center [1487, 59] width 50 height 28
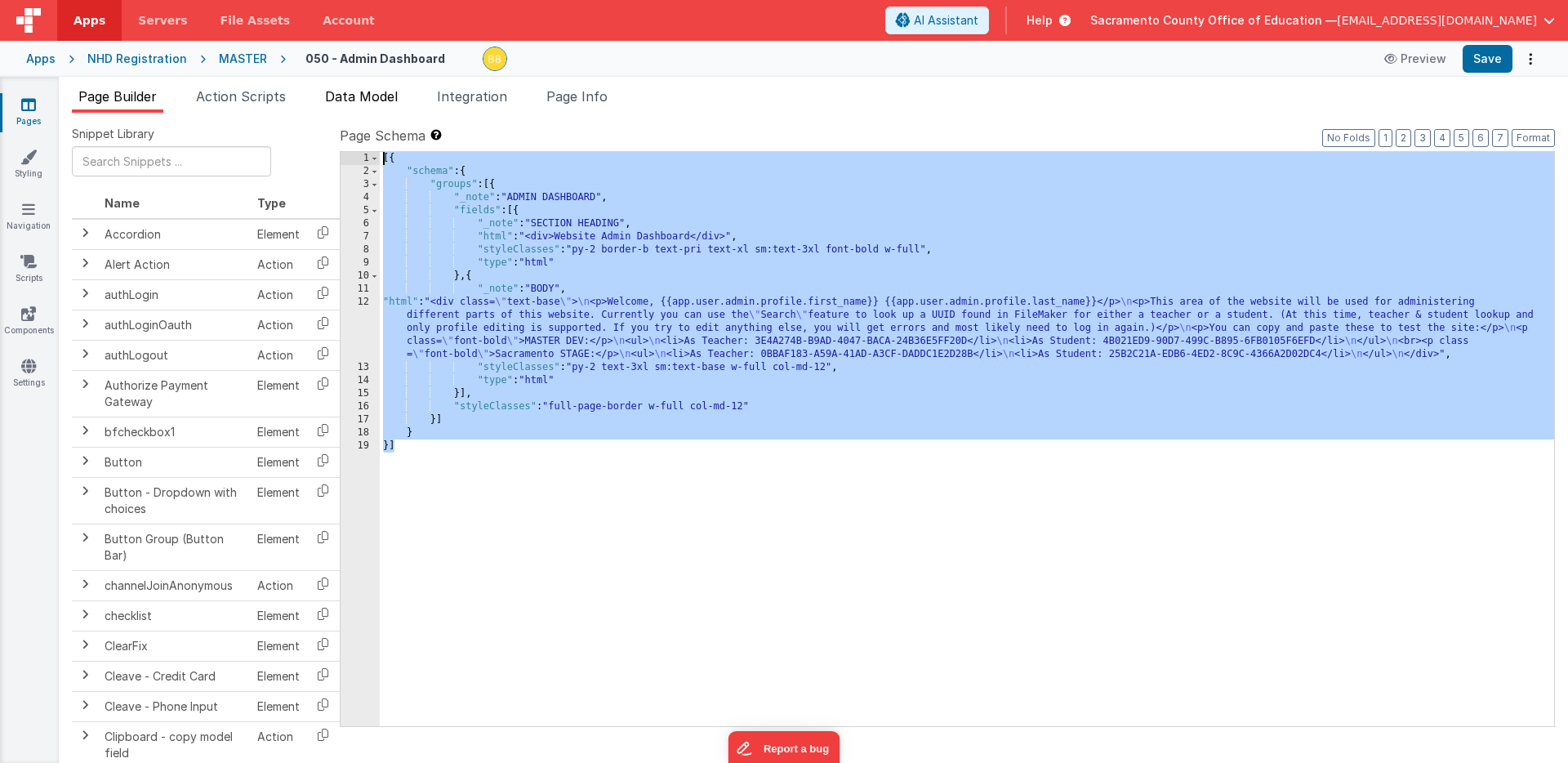
drag, startPoint x: 412, startPoint y: 408, endPoint x: 342, endPoint y: 106, distance: 310.0
click at [342, 106] on div "Page Builder Action Scripts Data Model Integration Page Info Snippet Library Na…" at bounding box center [814, 425] width 1509 height 676
click at [161, 61] on div "NHD Registration" at bounding box center [137, 58] width 100 height 17
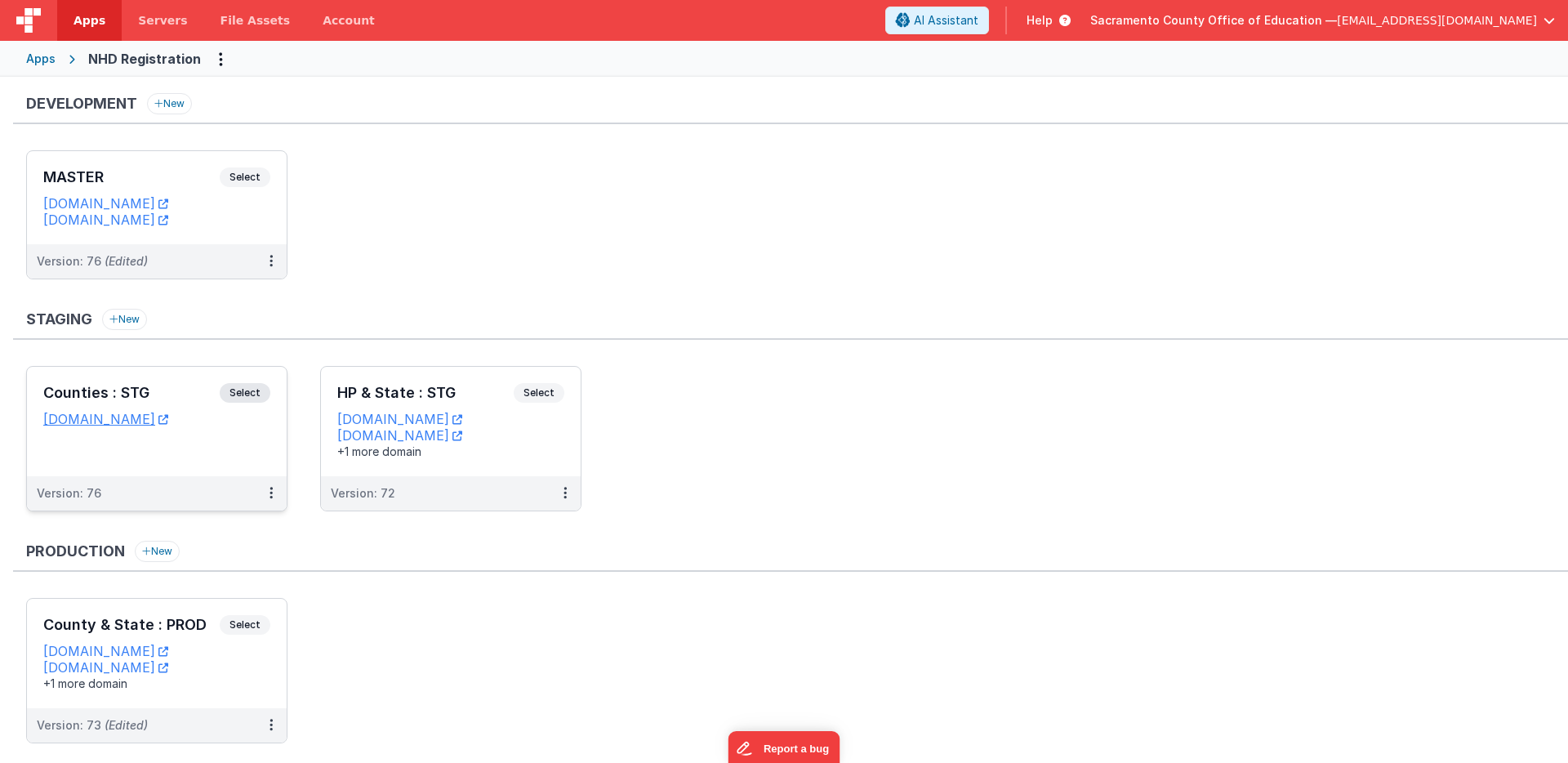
click at [253, 388] on span "Select" at bounding box center [245, 393] width 50 height 20
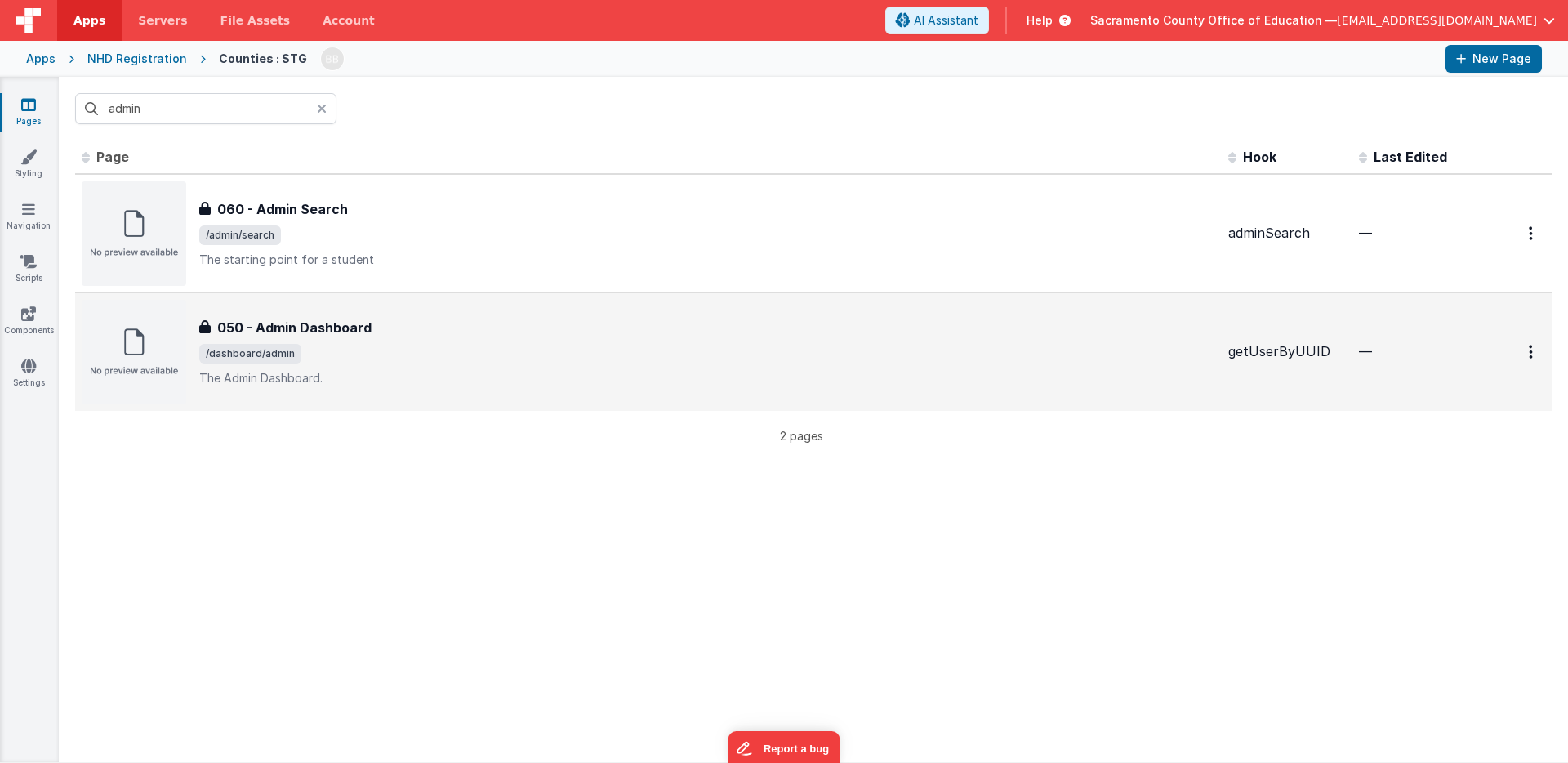
click at [317, 325] on h3 "050 - Admin Dashboard" at bounding box center [295, 327] width 155 height 20
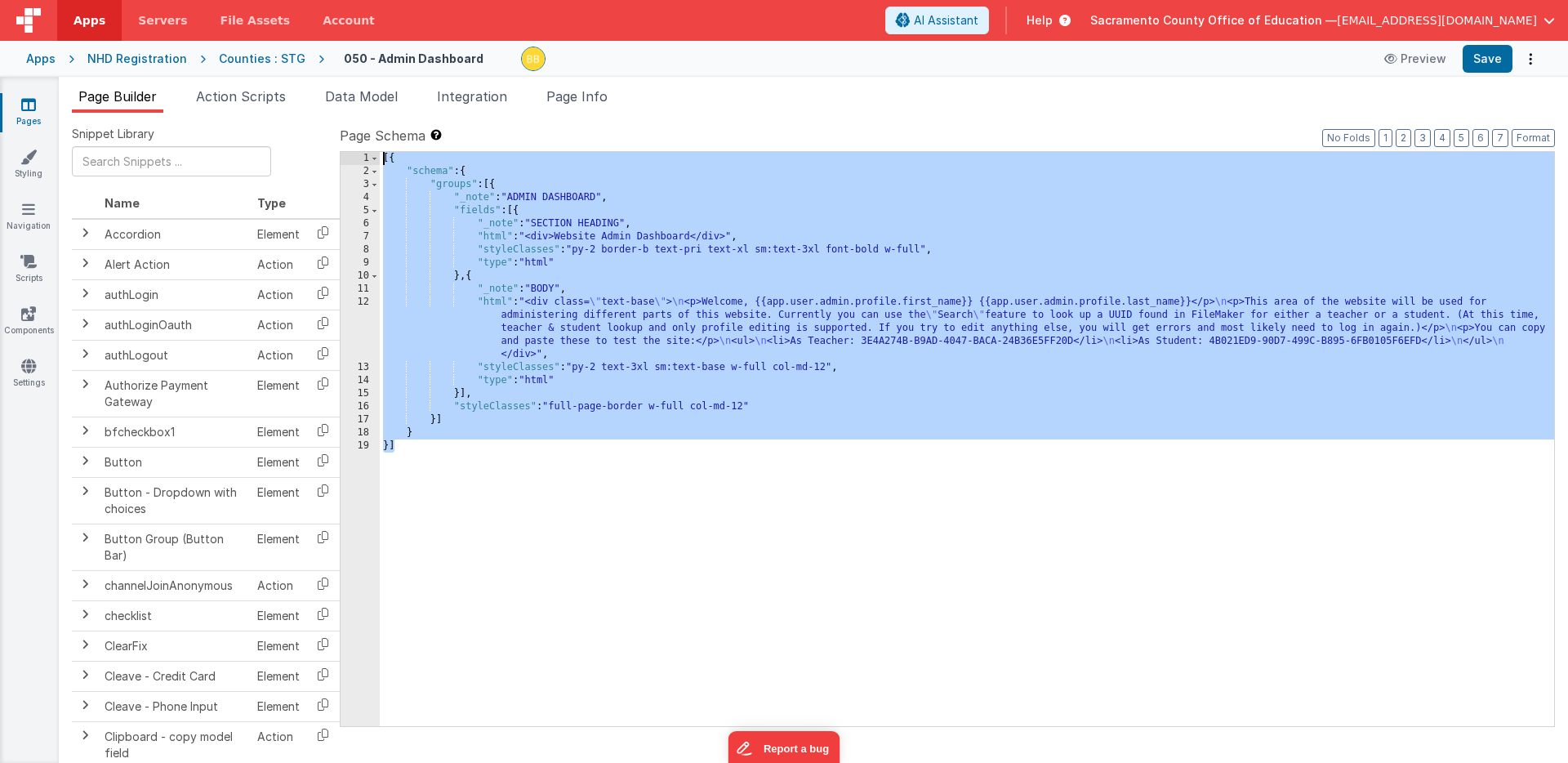
drag, startPoint x: 433, startPoint y: 465, endPoint x: 349, endPoint y: 142, distance: 333.7
click at [349, 142] on div "Page Schema Shortcuts: Find: command-f Fold: command-option-L Unfold: command-o…" at bounding box center [947, 426] width 1215 height 600
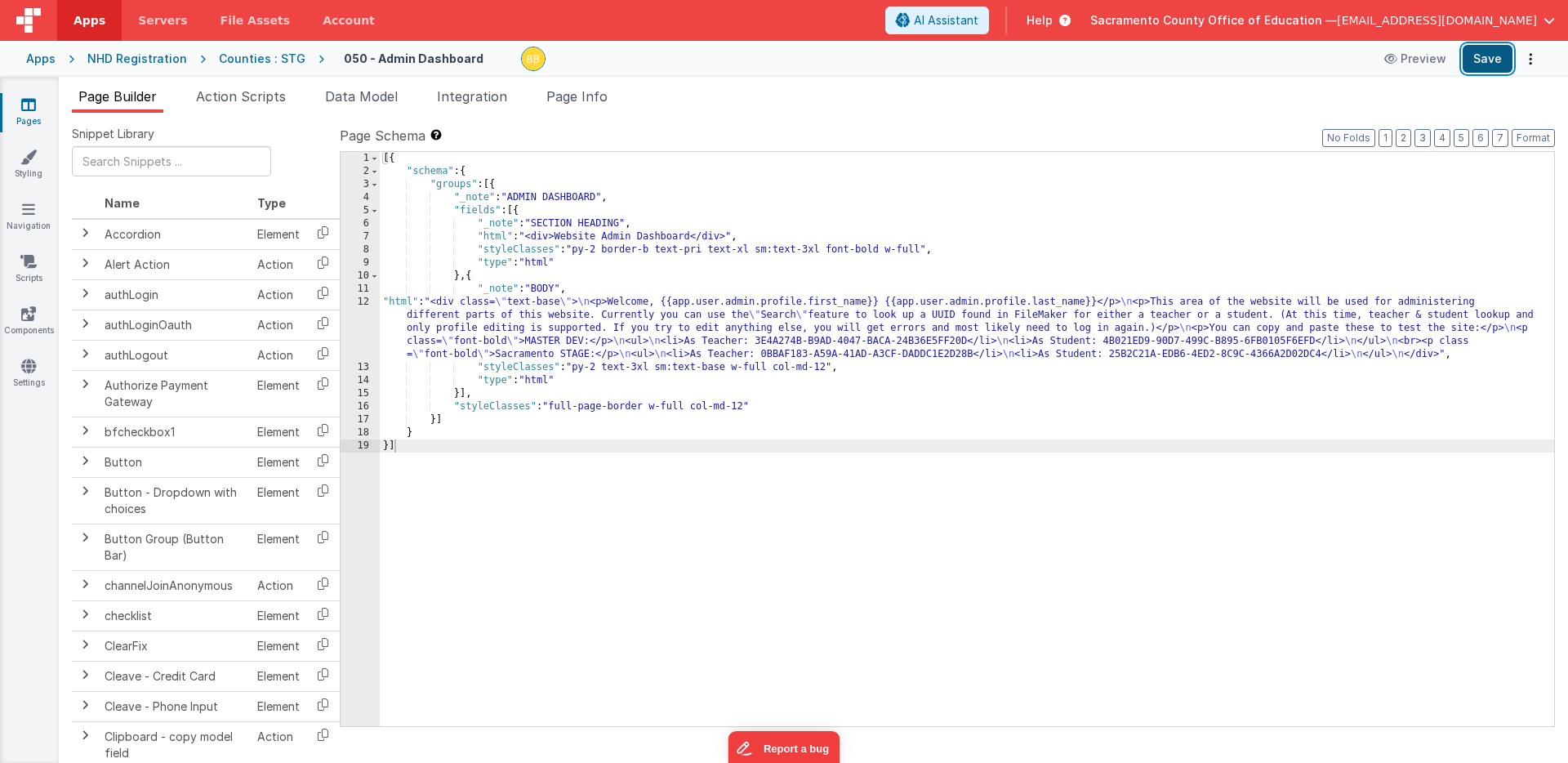
click at [1485, 54] on button "Save" at bounding box center [1487, 59] width 50 height 28
click at [397, 303] on div "[{ "schema" : { "groups" : [{ "_note" : "ADMIN DASHBOARD" , "fields" : [{ "_not…" at bounding box center [967, 452] width 1174 height 600
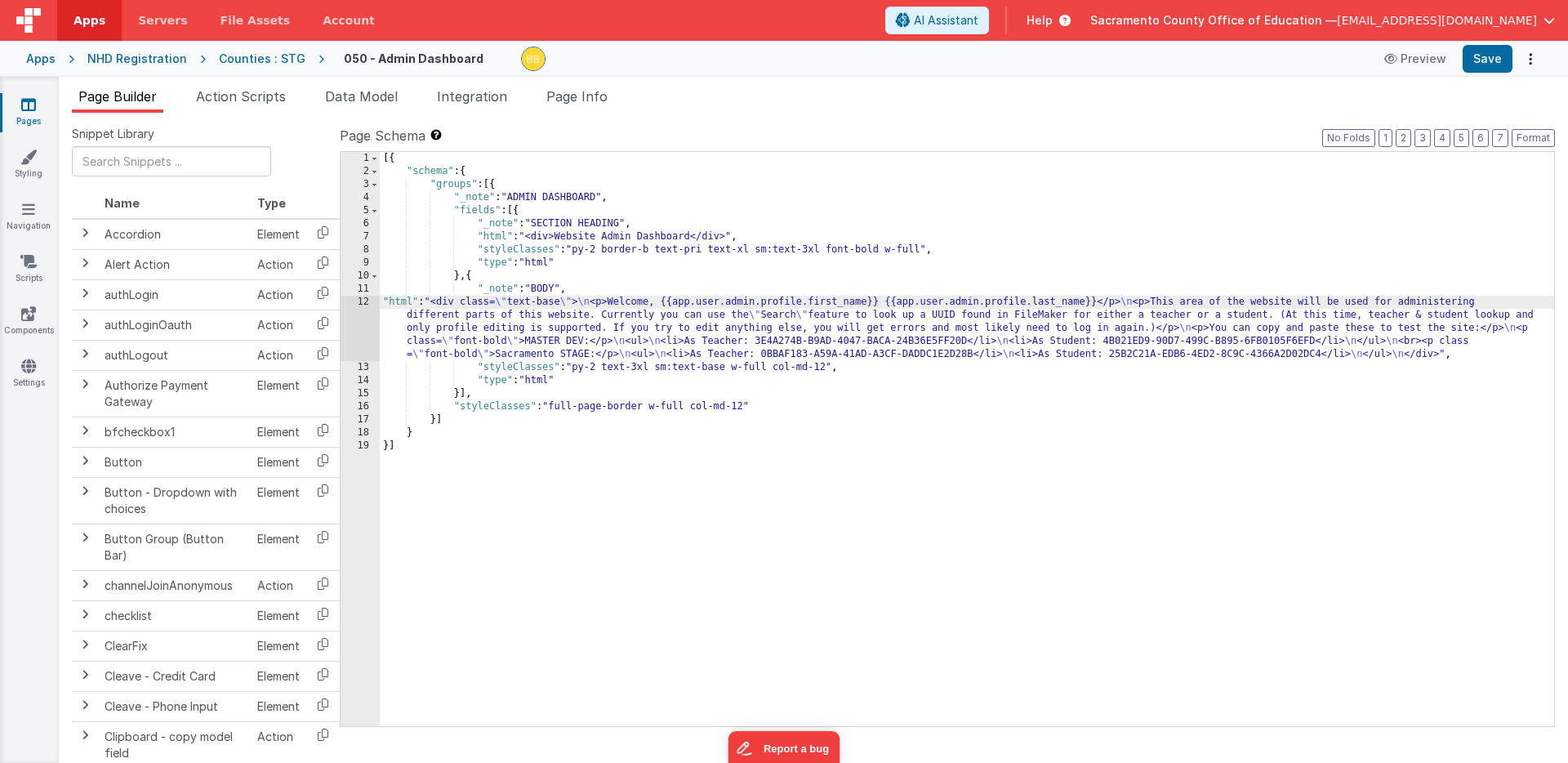
click at [358, 311] on div "12" at bounding box center [360, 328] width 39 height 65
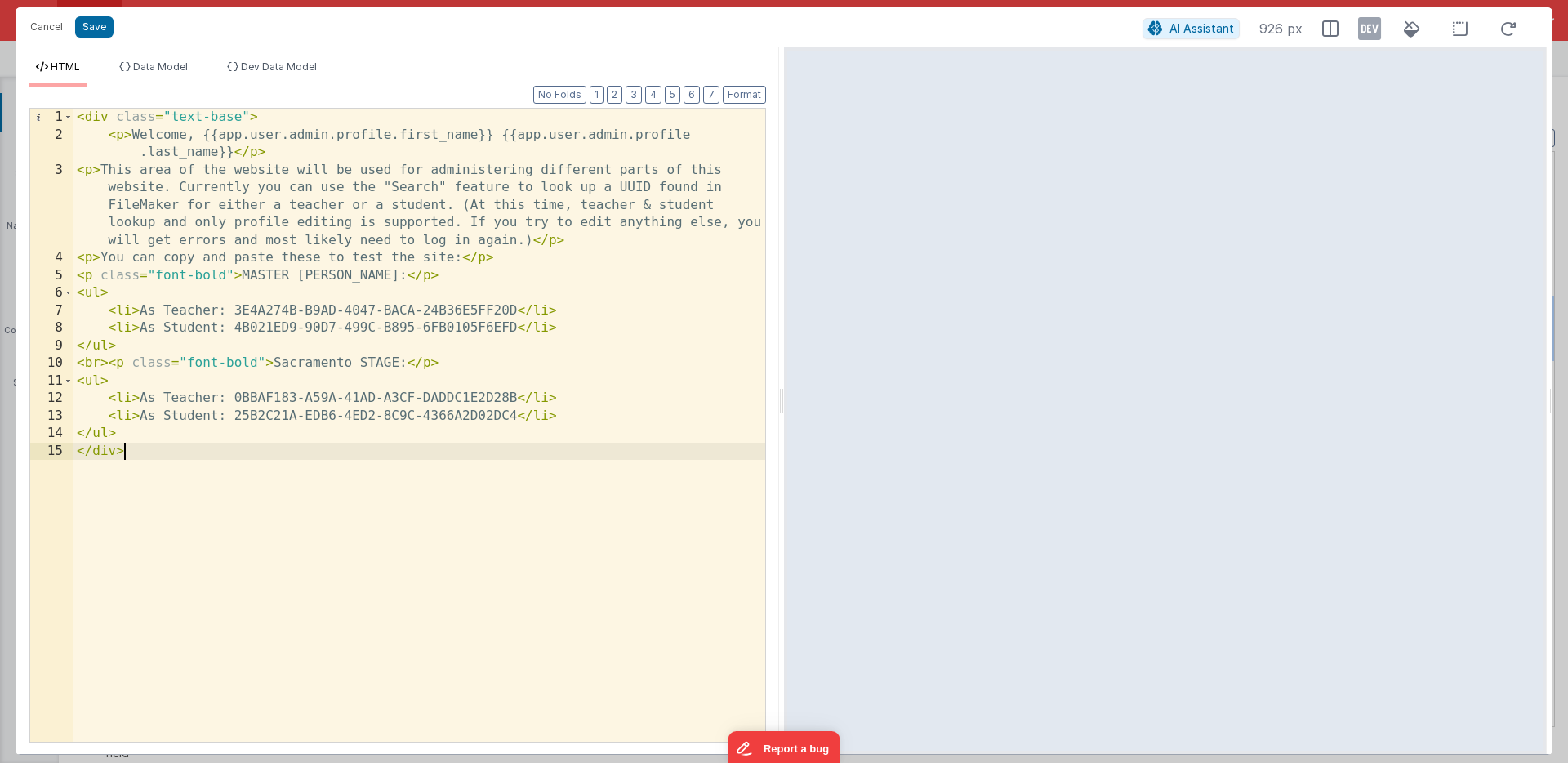
click at [156, 486] on div "< div class = "text-base" > < p > Welcome, {{app.user.admin.profile.first_name}…" at bounding box center [420, 442] width 692 height 668
click at [103, 365] on div "< div class = "text-base" > < p > Welcome, {{app.user.admin.profile.first_name}…" at bounding box center [420, 442] width 692 height 668
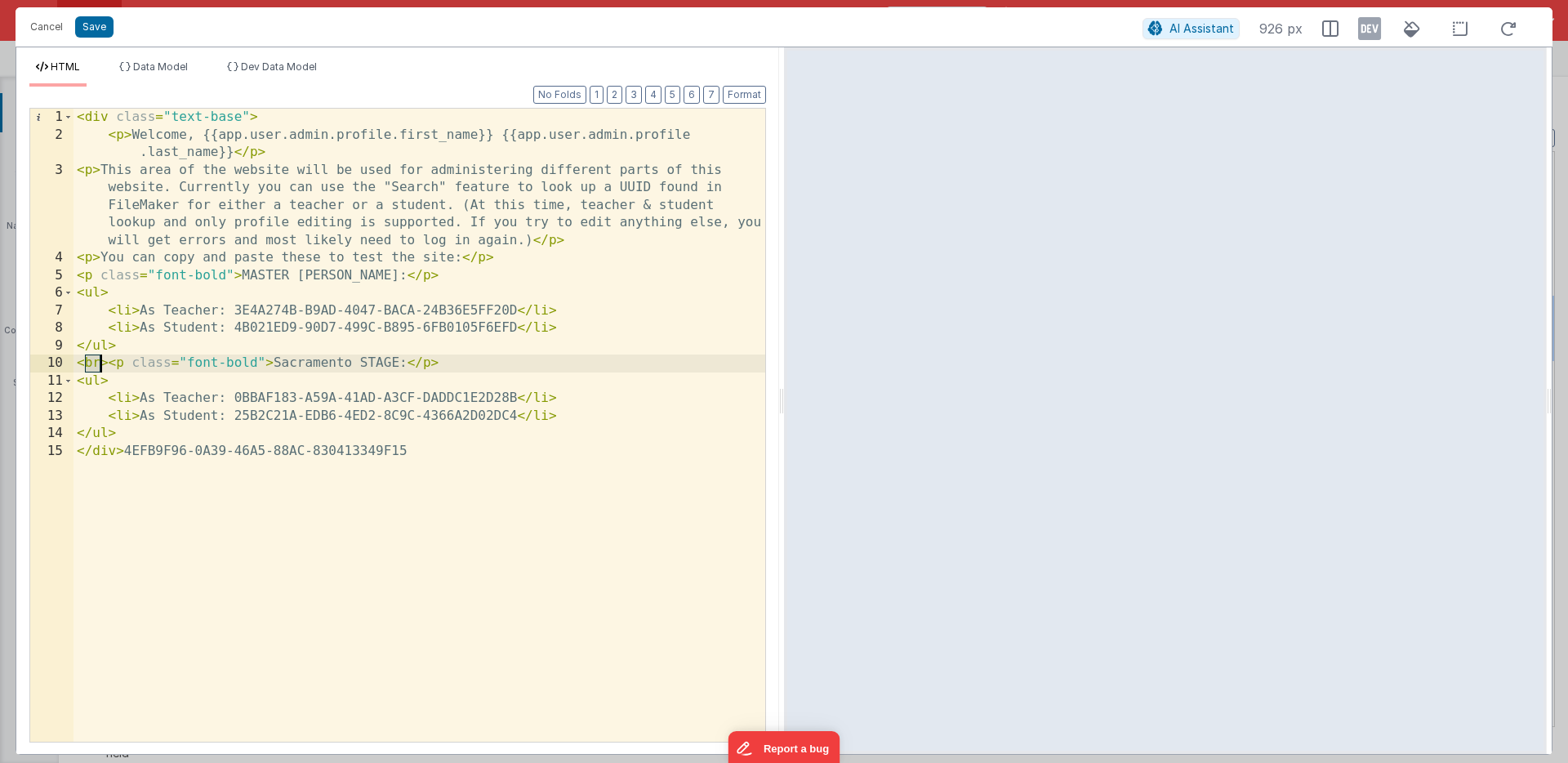
click at [103, 365] on div "< div class = "text-base" > < p > Welcome, {{app.user.admin.profile.first_name}…" at bounding box center [420, 442] width 692 height 668
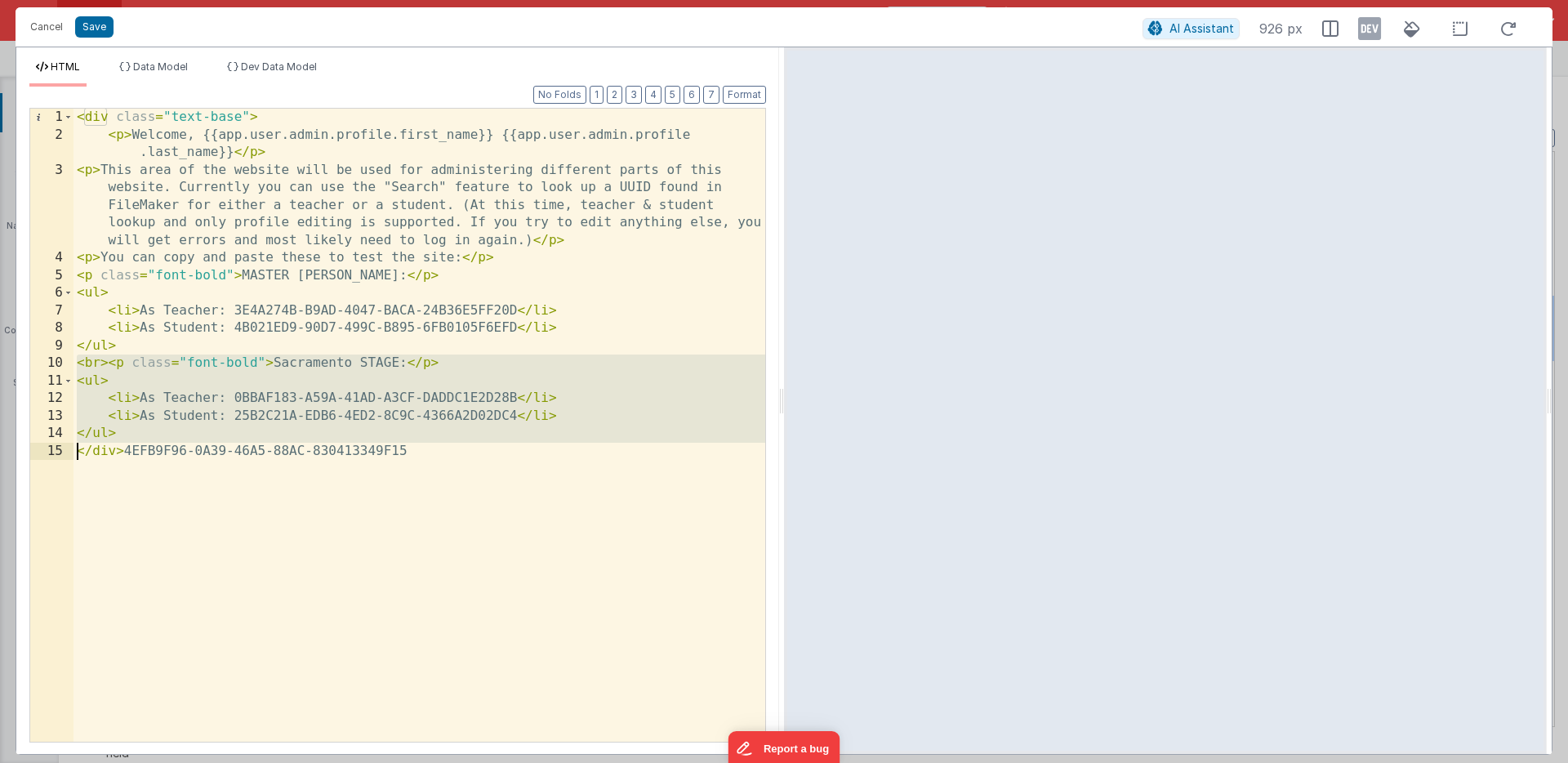
drag, startPoint x: 103, startPoint y: 365, endPoint x: 111, endPoint y: 431, distance: 66.5
click at [111, 431] on div "< div class = "text-base" > < p > Welcome, {{app.user.admin.profile.first_name}…" at bounding box center [420, 442] width 692 height 668
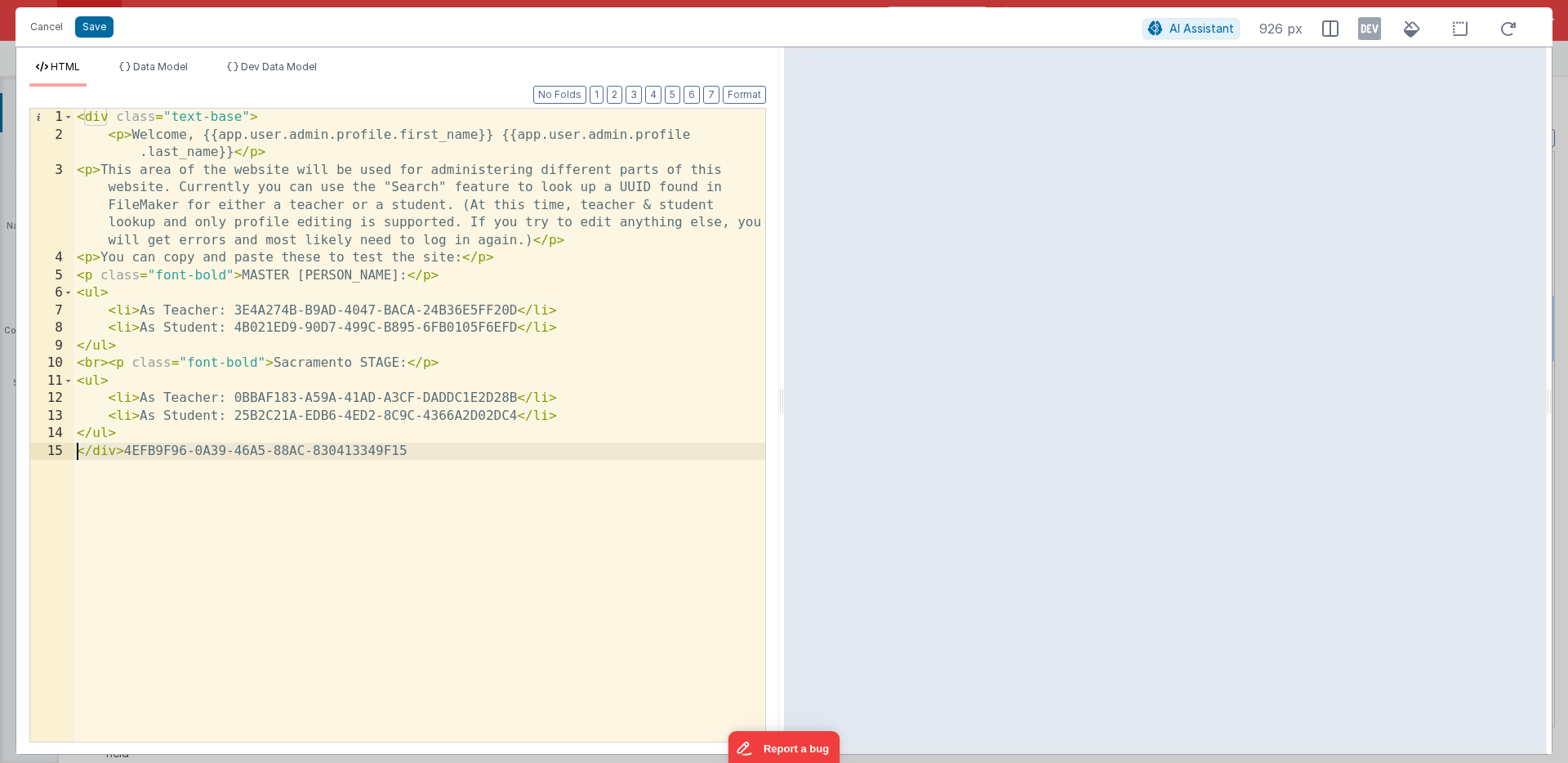
paste textarea
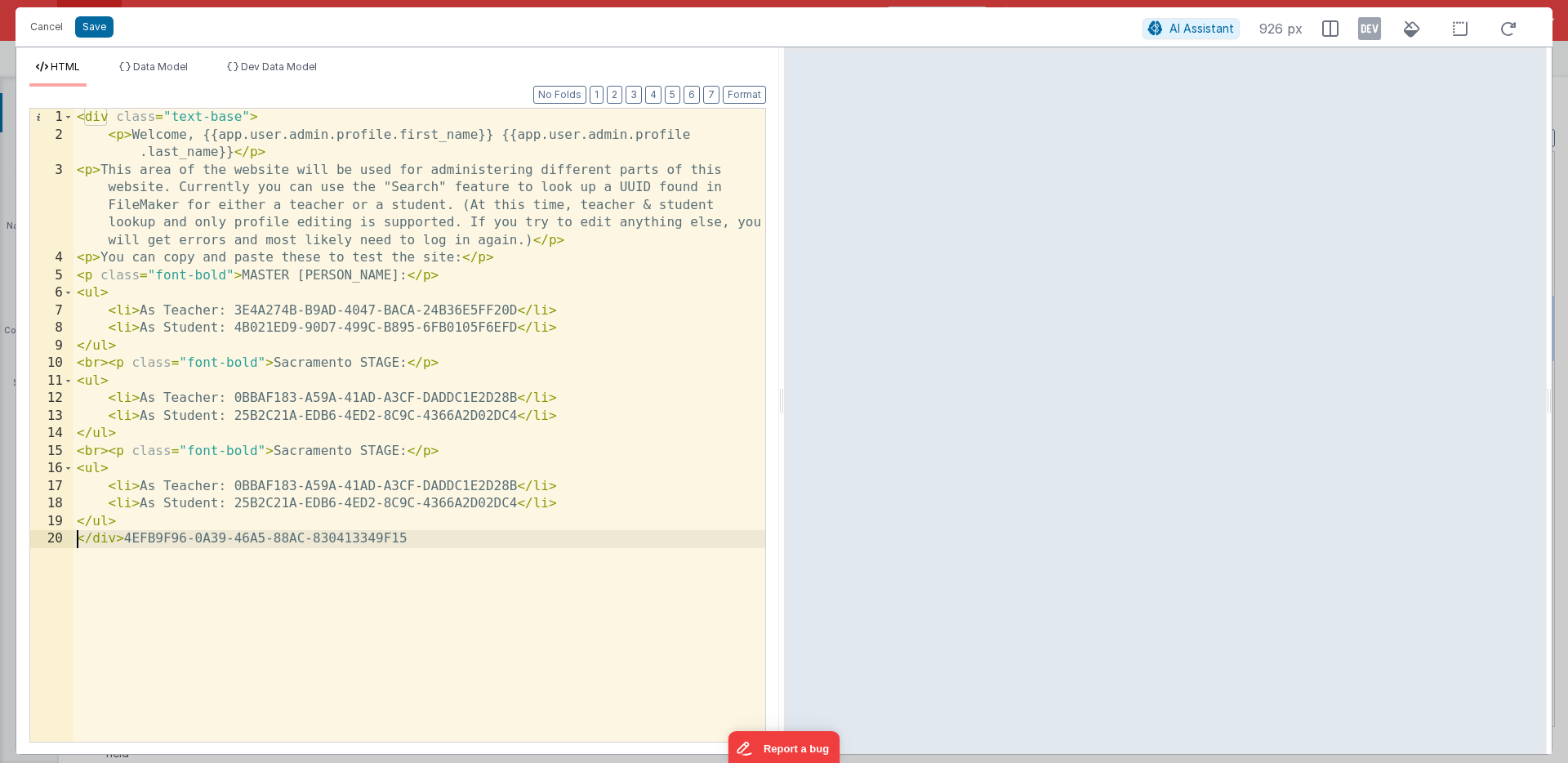
click at [302, 454] on div "< div class = "text-base" > < p > Welcome, {{app.user.admin.profile.first_name}…" at bounding box center [420, 442] width 692 height 668
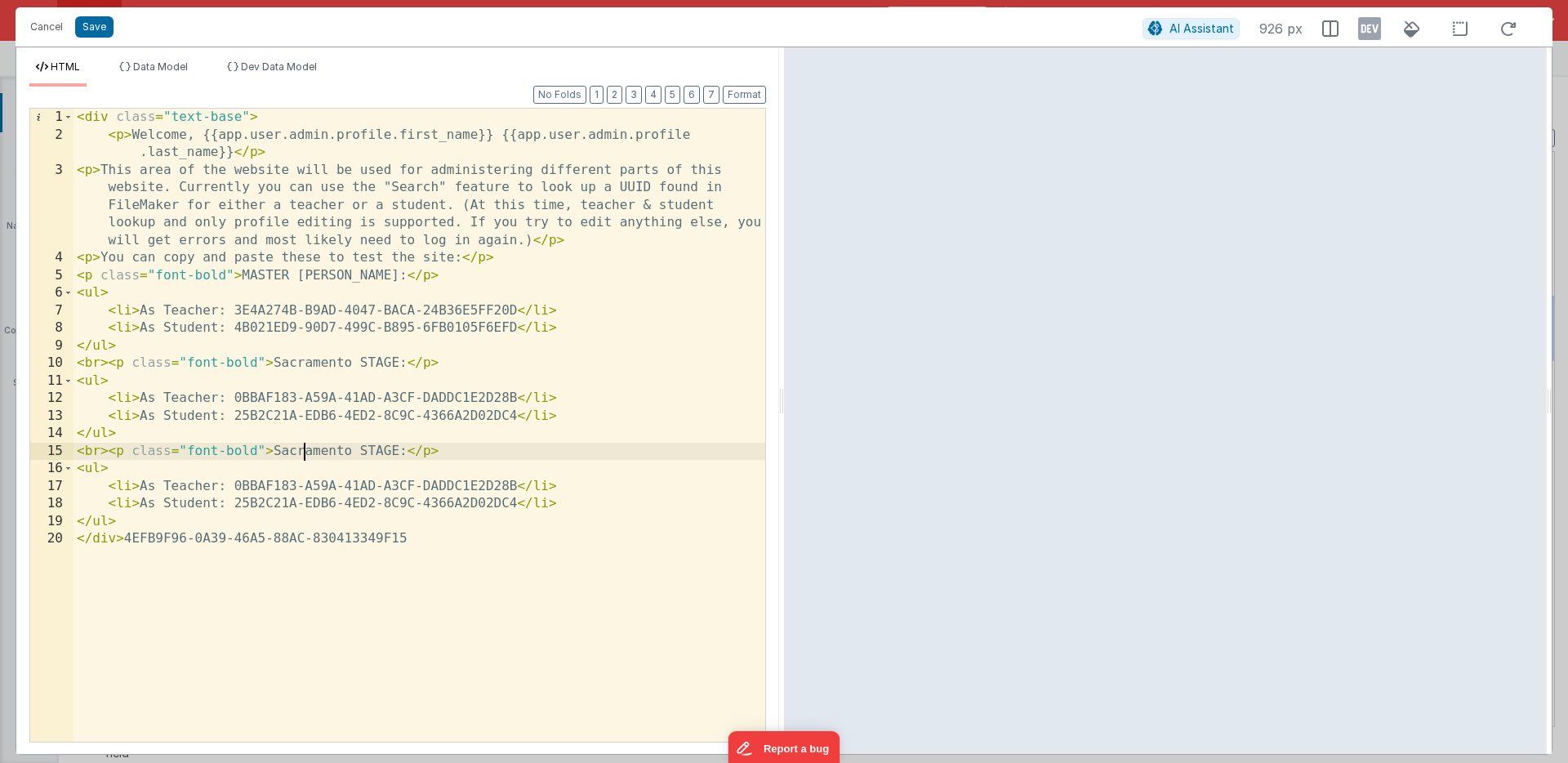
click at [302, 454] on div "< div class = "text-base" > < p > Welcome, {{app.user.admin.profile.first_name}…" at bounding box center [420, 442] width 692 height 668
click at [169, 539] on div "< div class = "text-base" > < p > Welcome, {{app.user.admin.profile.first_name}…" at bounding box center [420, 442] width 692 height 668
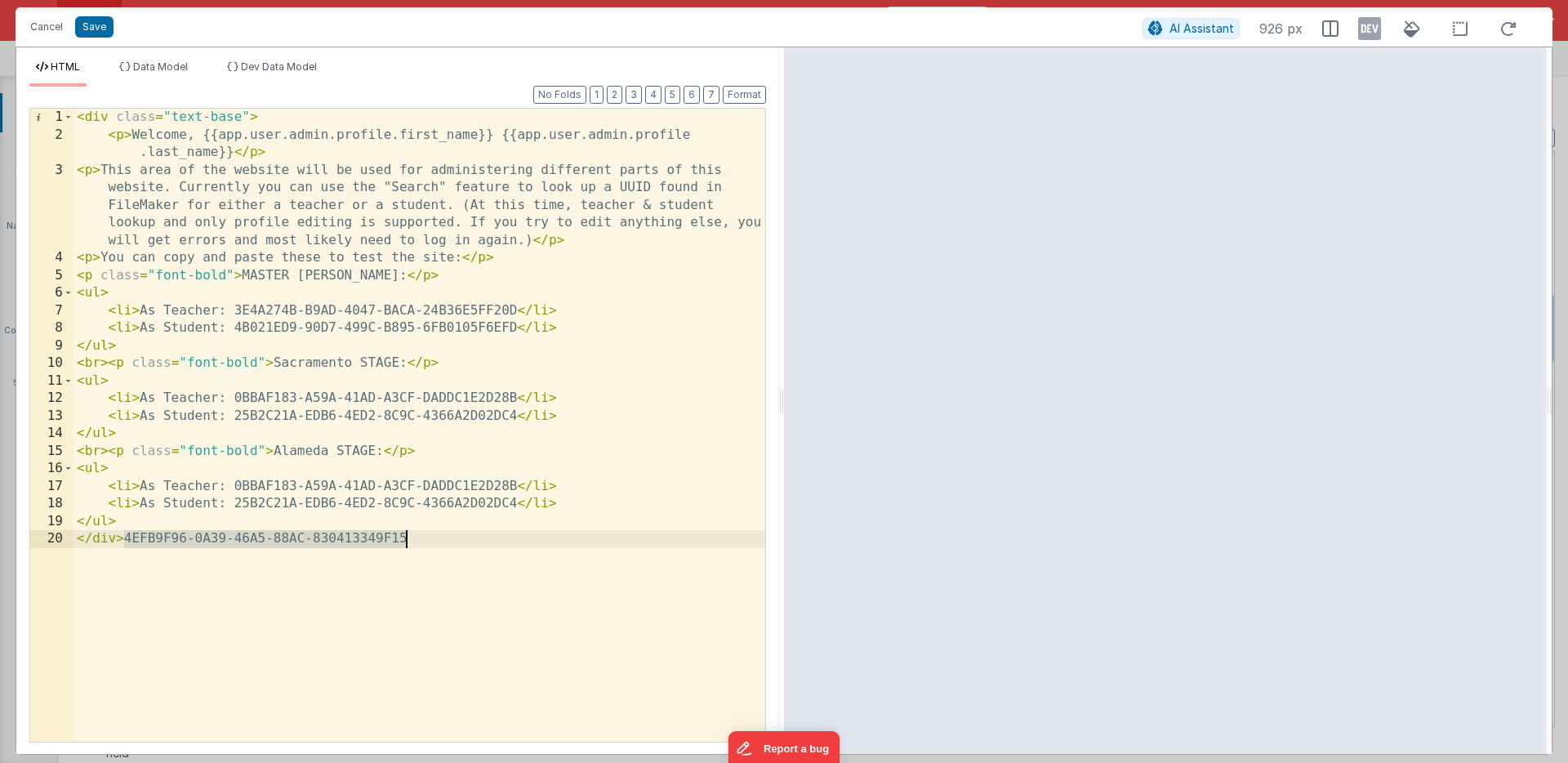
drag, startPoint x: 169, startPoint y: 539, endPoint x: 347, endPoint y: 537, distance: 178.0
click at [347, 537] on div "< div class = "text-base" > < p > Welcome, {{app.user.admin.profile.first_name}…" at bounding box center [420, 442] width 692 height 668
click at [286, 506] on div "< div class = "text-base" > < p > Welcome, {{app.user.admin.profile.first_name}…" at bounding box center [420, 442] width 692 height 668
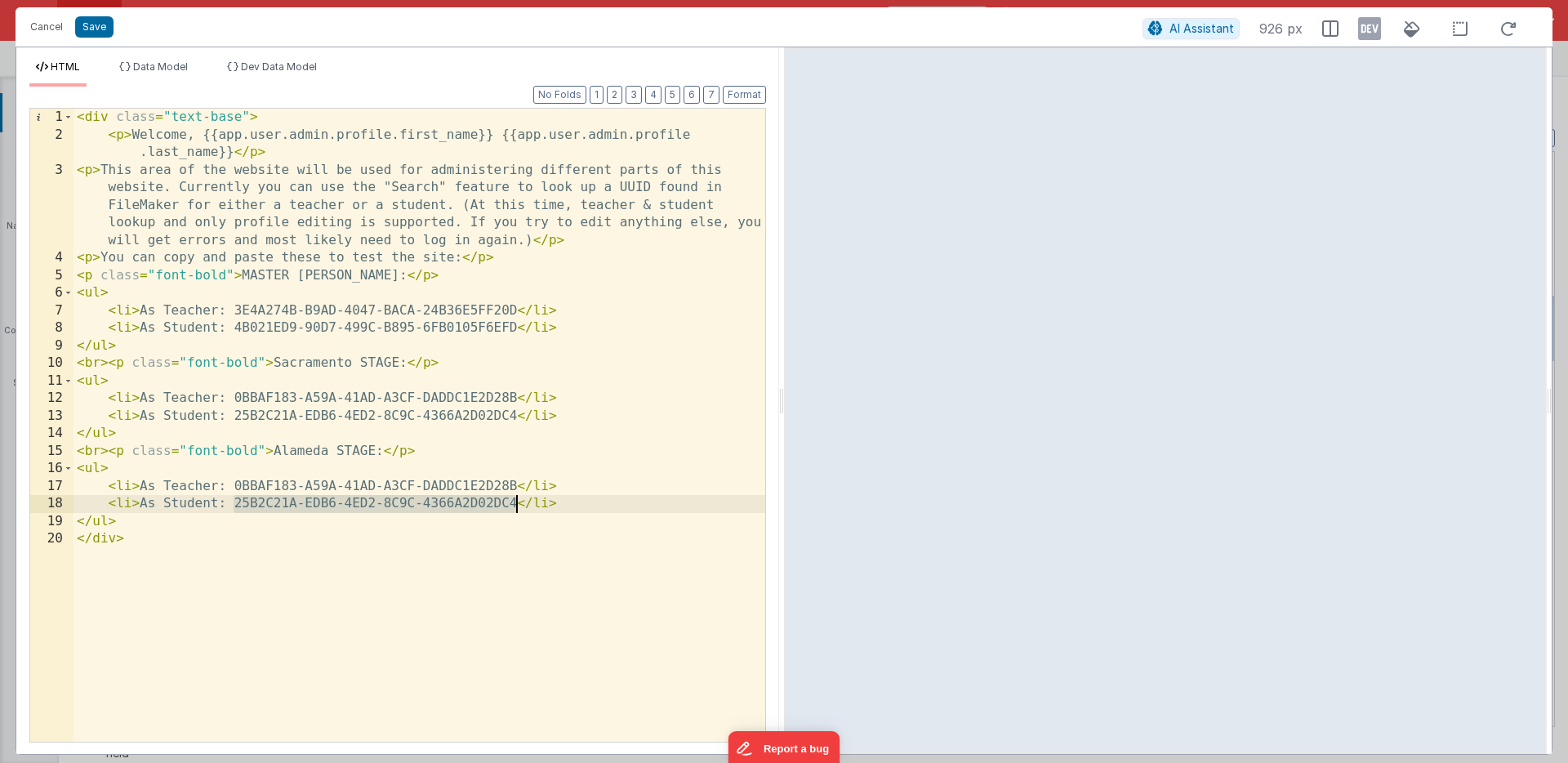
drag, startPoint x: 286, startPoint y: 506, endPoint x: 434, endPoint y: 508, distance: 148.0
click at [434, 508] on div "< div class = "text-base" > < p > Welcome, {{app.user.admin.profile.first_name}…" at bounding box center [420, 442] width 692 height 668
click at [276, 489] on div "< div class = "text-base" > < p > Welcome, {{app.user.admin.profile.first_name}…" at bounding box center [420, 442] width 692 height 668
drag, startPoint x: 276, startPoint y: 489, endPoint x: 434, endPoint y: 487, distance: 158.0
click at [434, 487] on div "< div class = "text-base" > < p > Welcome, {{app.user.admin.profile.first_name}…" at bounding box center [420, 442] width 692 height 668
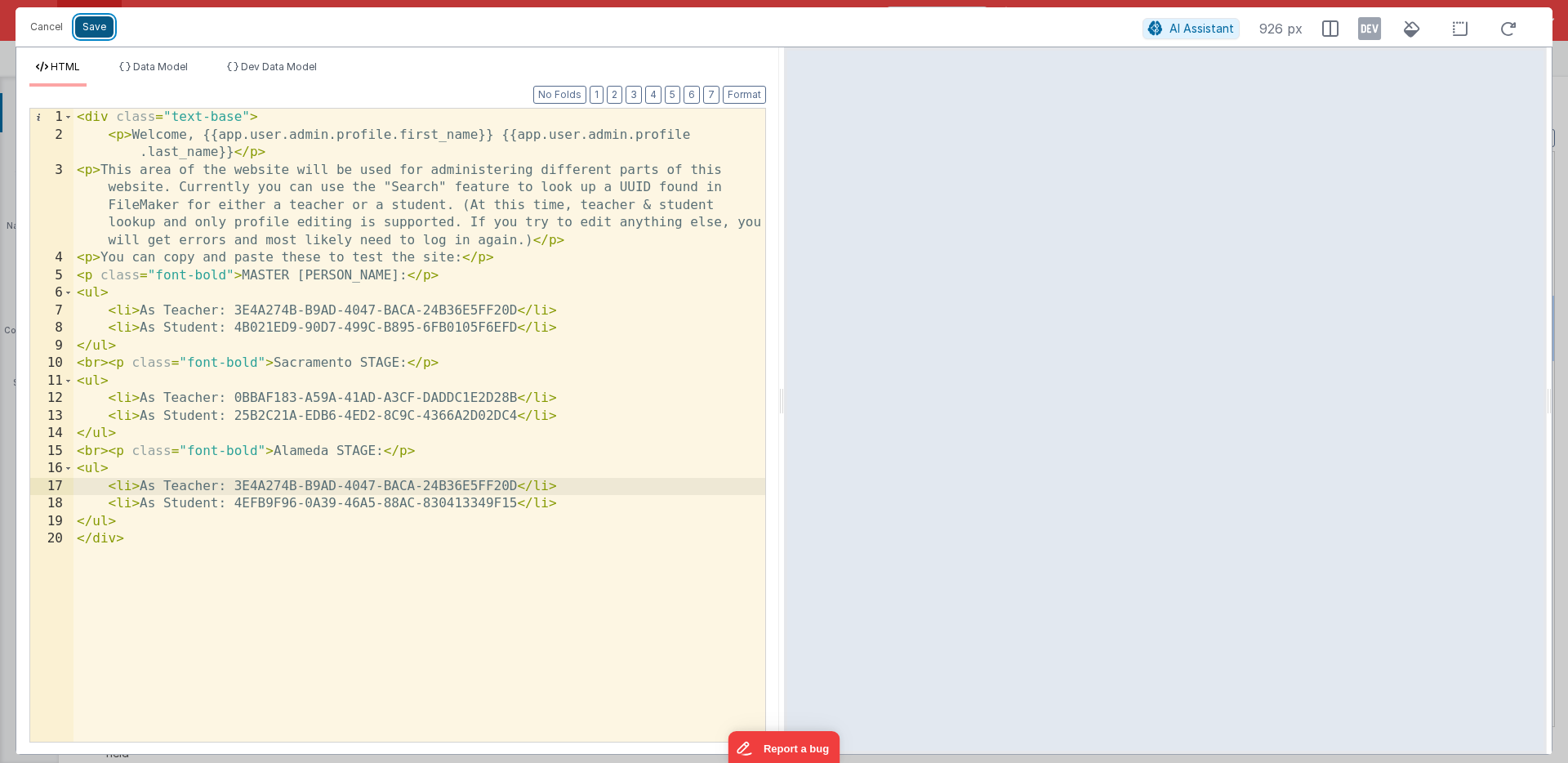
click at [97, 24] on button "Save" at bounding box center [94, 27] width 38 height 21
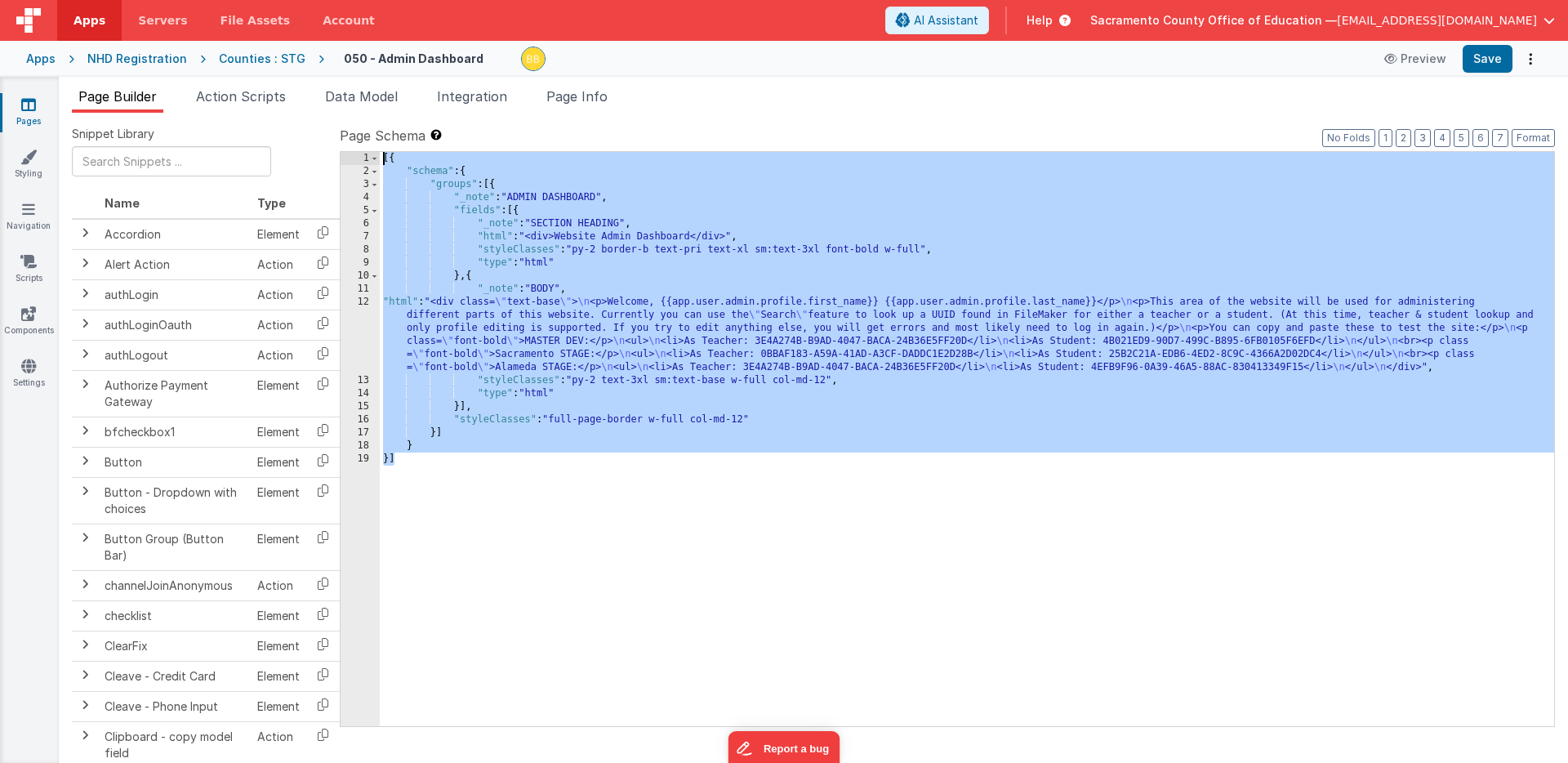
drag, startPoint x: 411, startPoint y: 481, endPoint x: 350, endPoint y: 156, distance: 330.7
click at [350, 156] on div "1 2 3 4 5 6 7 8 9 10 11 12 13 14 15 16 17 18 19 [{ "schema" : { "groups" : [{ "…" at bounding box center [947, 439] width 1215 height 575
click at [1492, 47] on button "Save" at bounding box center [1487, 59] width 50 height 28
click at [156, 59] on div "NHD Registration" at bounding box center [137, 58] width 100 height 17
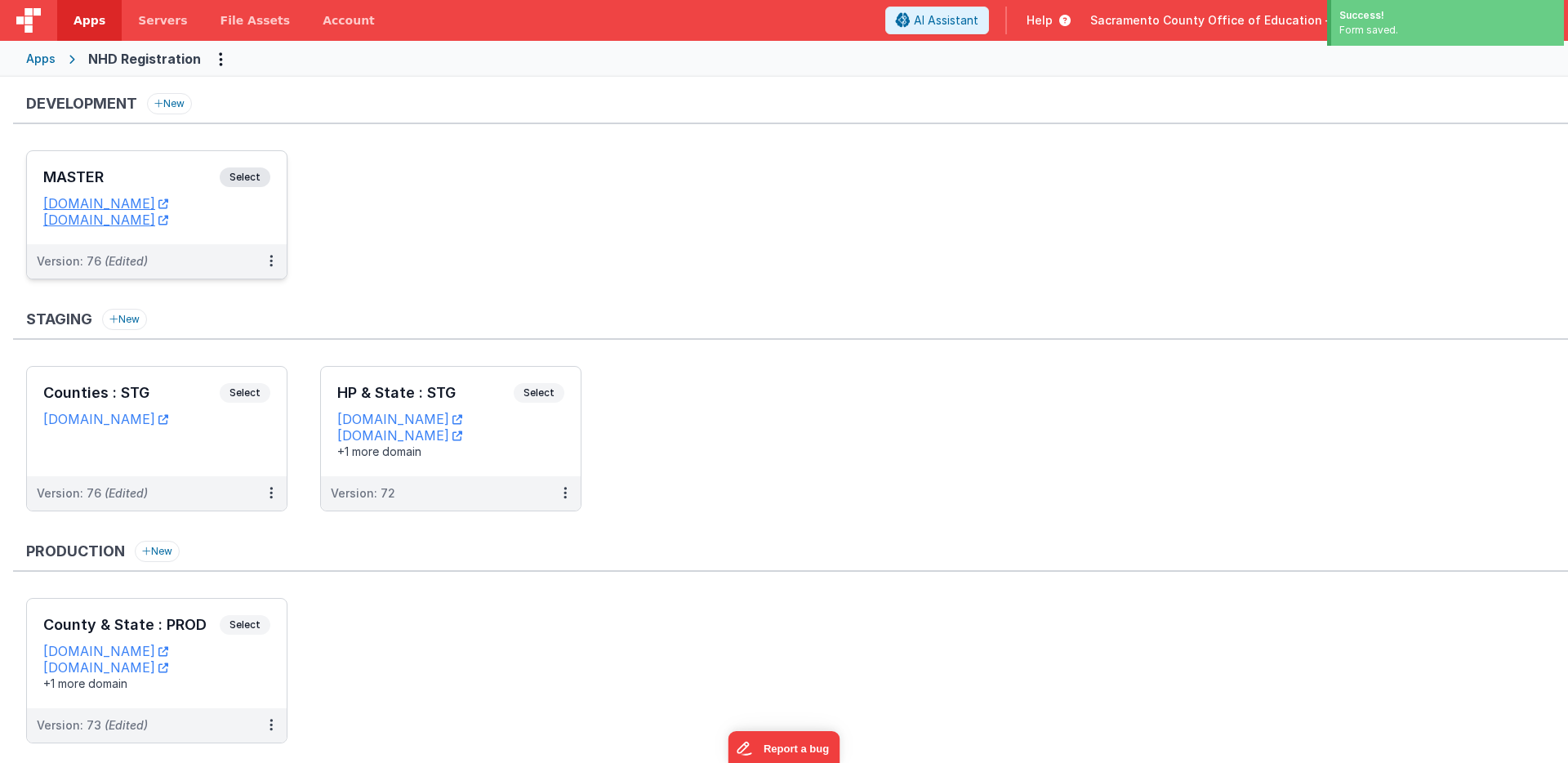
click at [245, 178] on span "Select" at bounding box center [245, 177] width 50 height 20
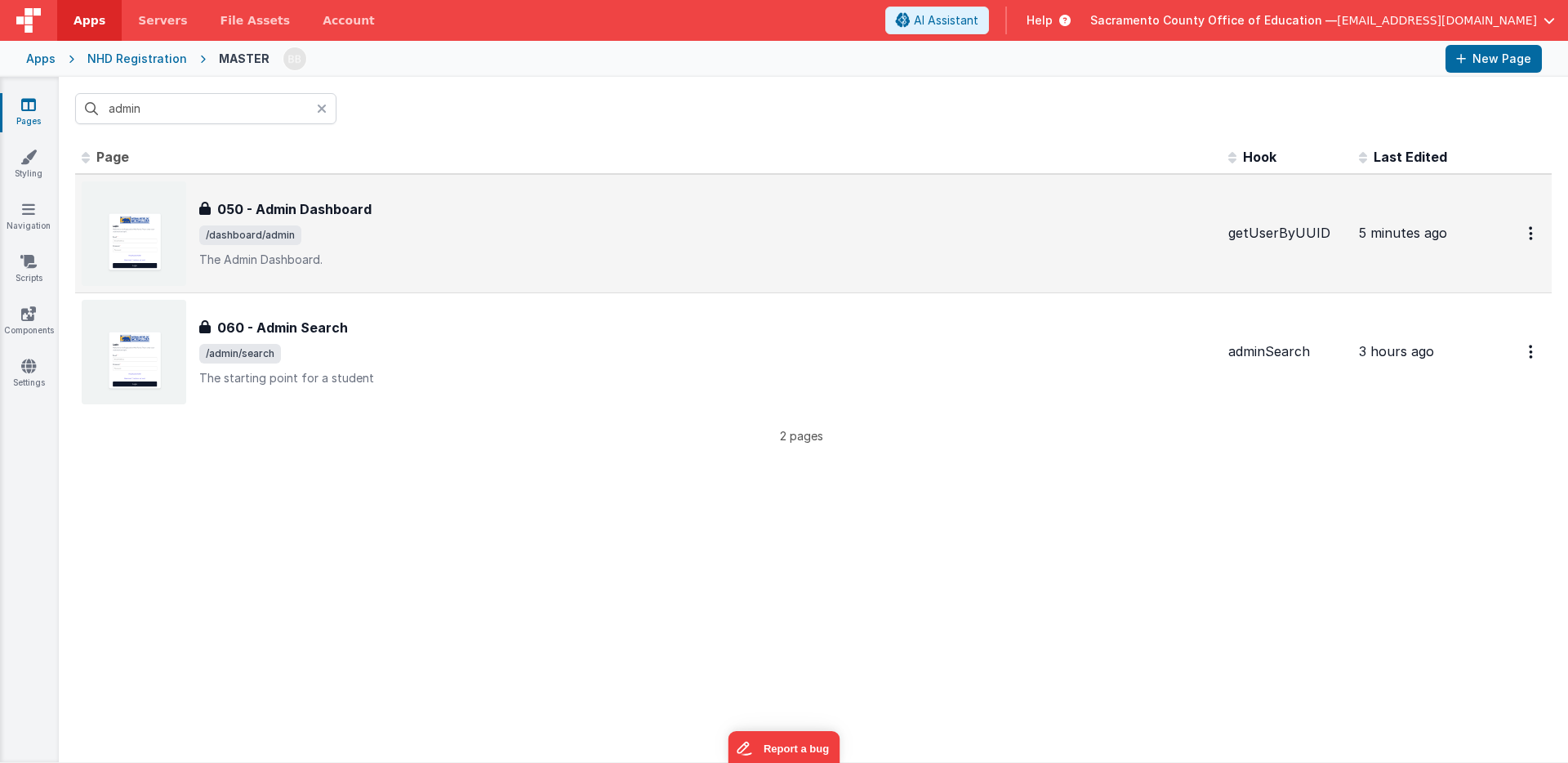
click at [319, 203] on h3 "050 - Admin Dashboard" at bounding box center [295, 209] width 155 height 20
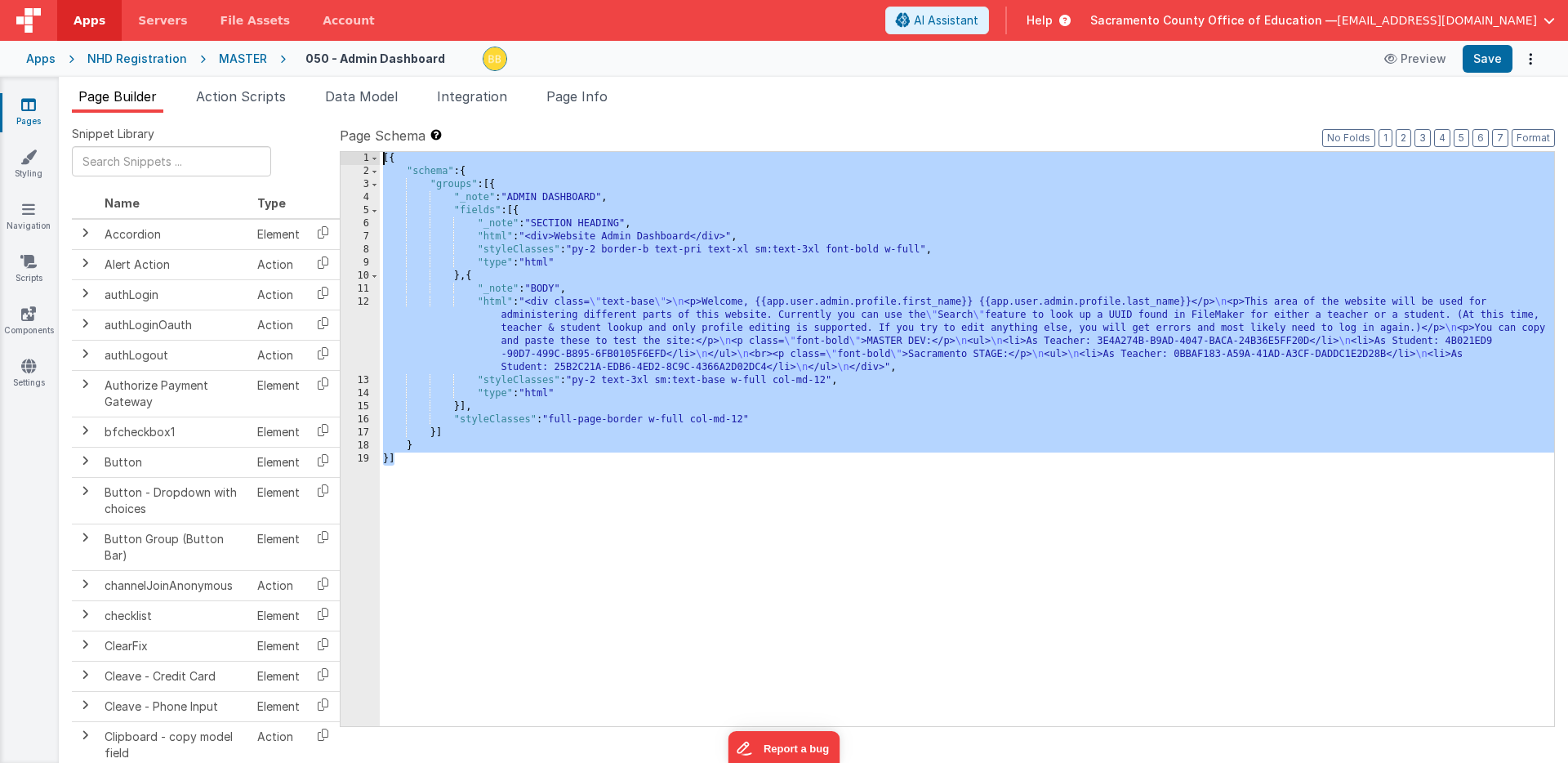
drag, startPoint x: 435, startPoint y: 468, endPoint x: 345, endPoint y: 138, distance: 342.1
click at [345, 138] on div "Page Schema Shortcuts: Find: command-f Fold: command-option-L Unfold: command-o…" at bounding box center [947, 426] width 1215 height 600
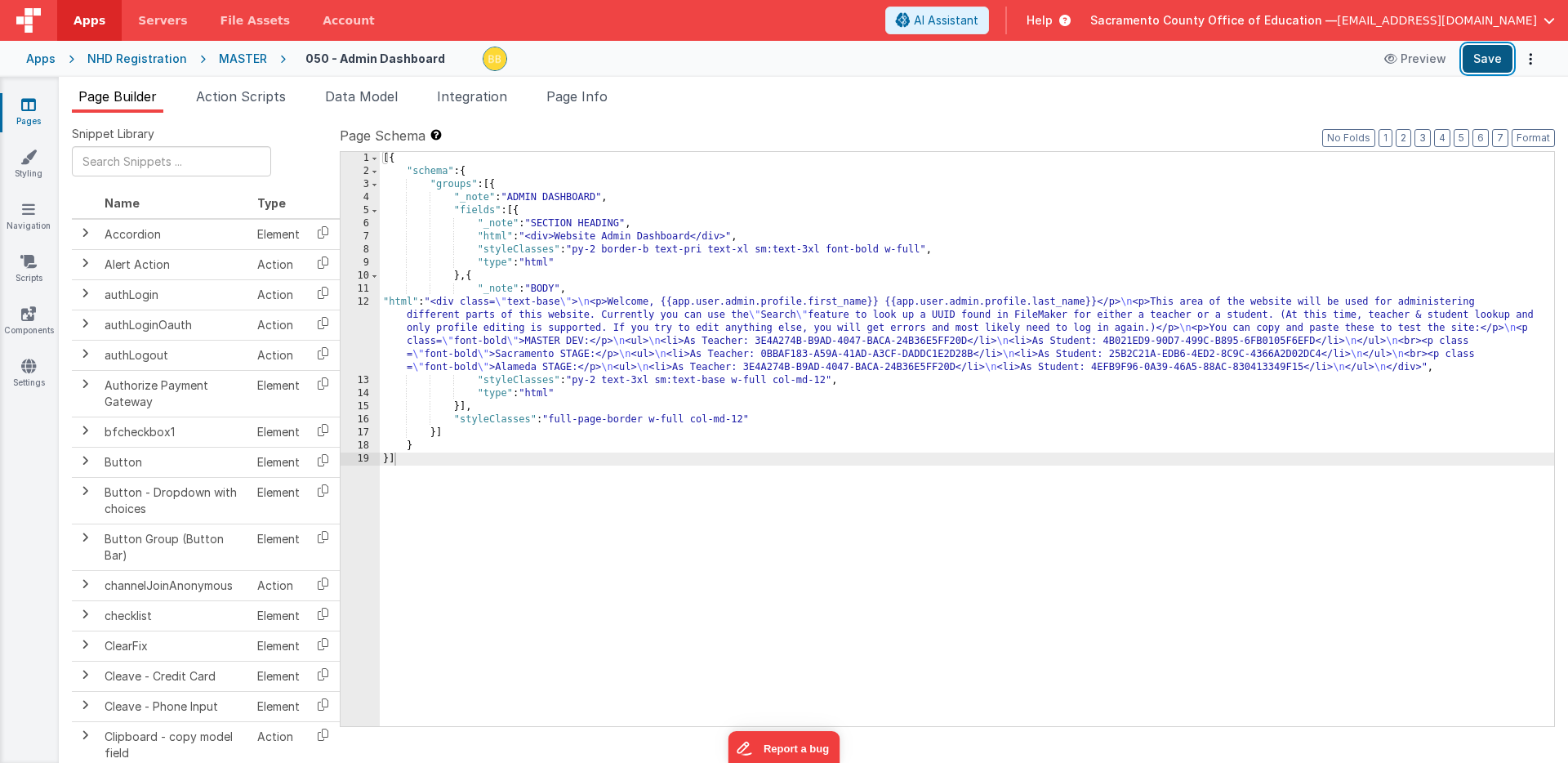
click at [1486, 59] on button "Save" at bounding box center [1487, 59] width 50 height 28
